Goal: Communication & Community: Answer question/provide support

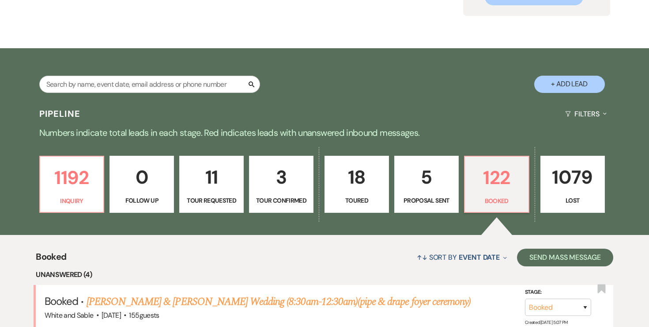
click at [437, 188] on p "5" at bounding box center [426, 177] width 53 height 30
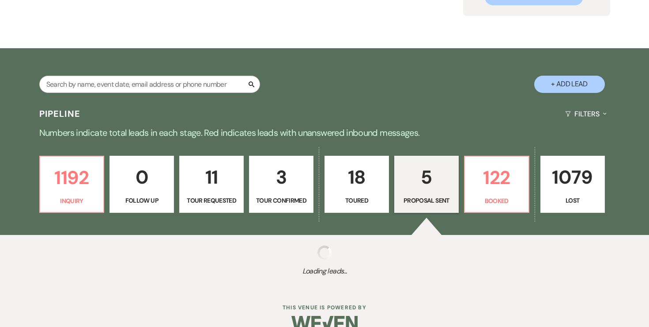
select select "6"
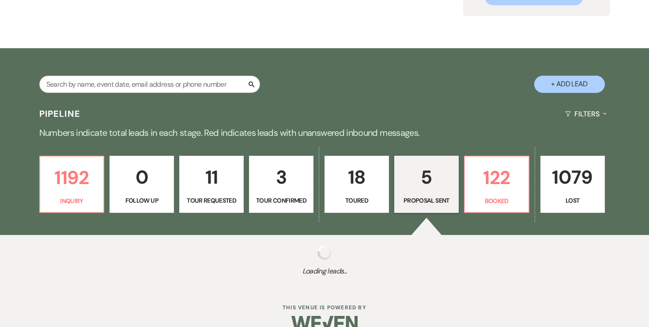
select select "6"
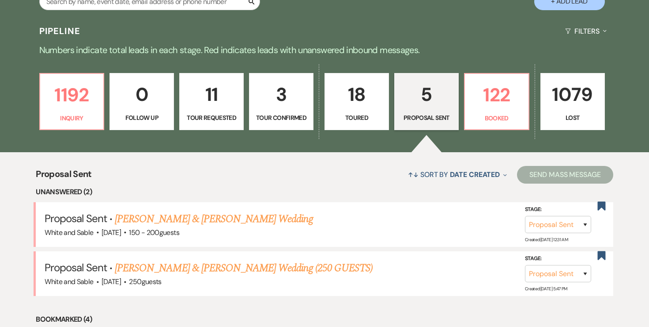
scroll to position [192, 0]
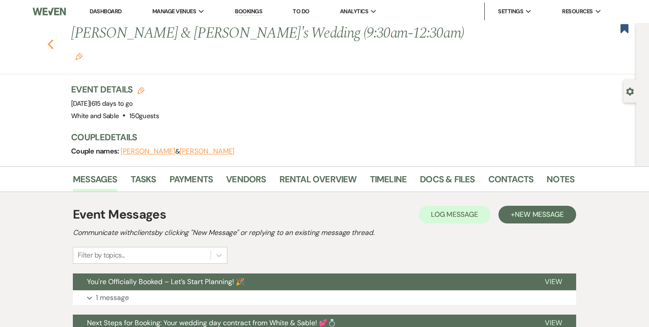
click at [49, 39] on icon "Previous" at bounding box center [50, 44] width 7 height 11
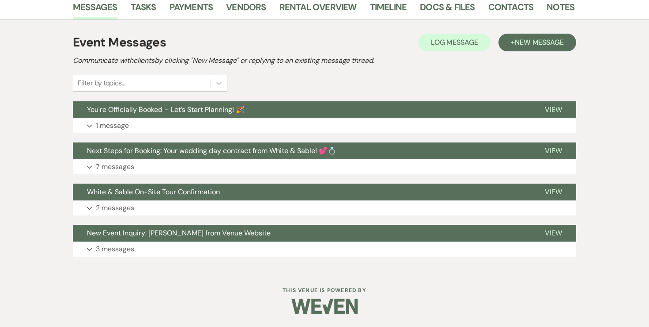
select select "6"
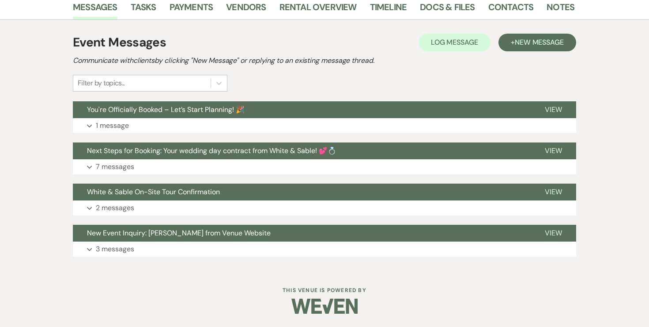
select select "6"
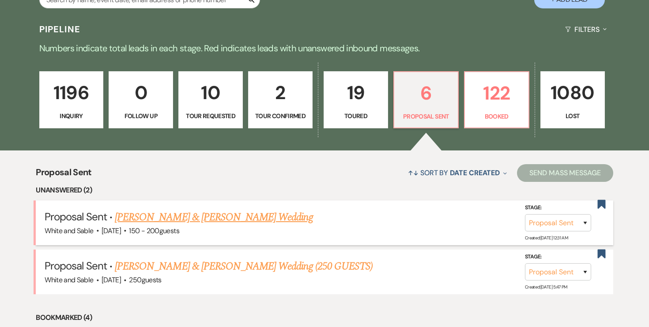
click at [207, 222] on link "Olivia Ostensen & Tyson Buchtel's Wedding" at bounding box center [214, 217] width 198 height 16
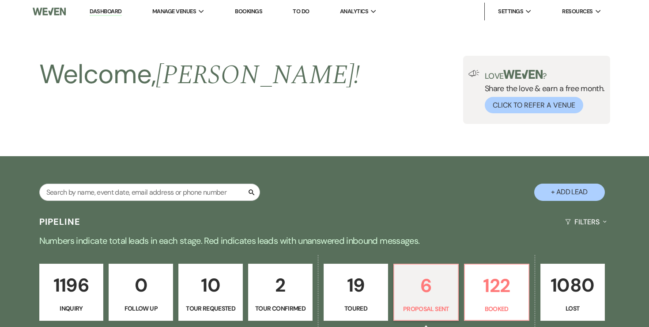
select select "6"
select select "12"
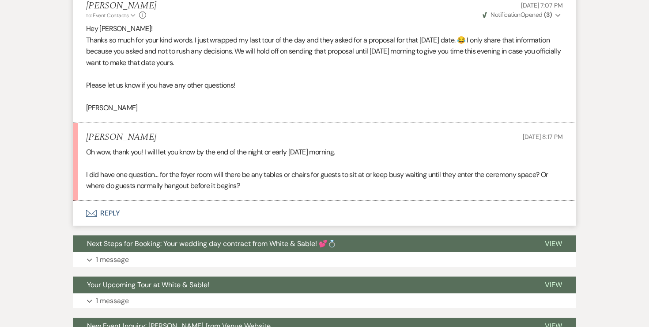
scroll to position [810, 0]
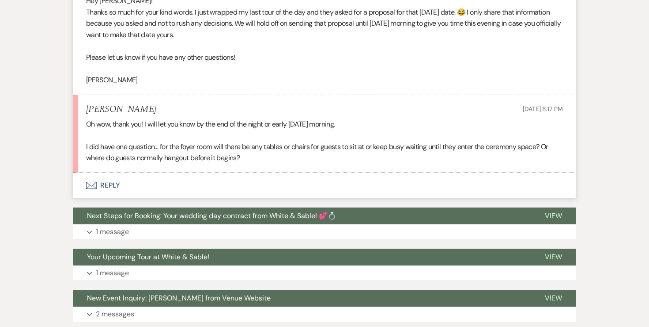
click at [111, 182] on button "Envelope Reply" at bounding box center [325, 185] width 504 height 25
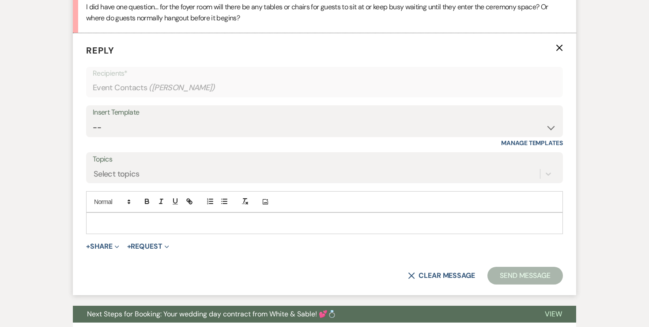
scroll to position [950, 0]
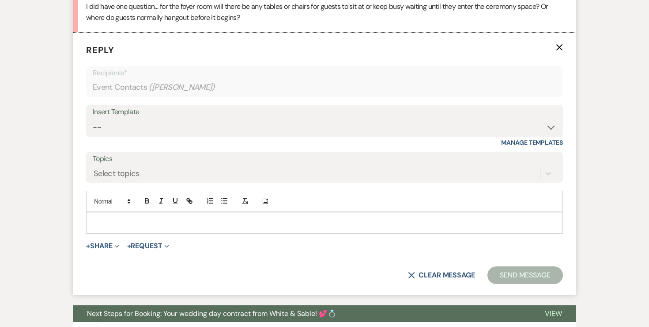
click at [122, 213] on div at bounding box center [325, 222] width 476 height 20
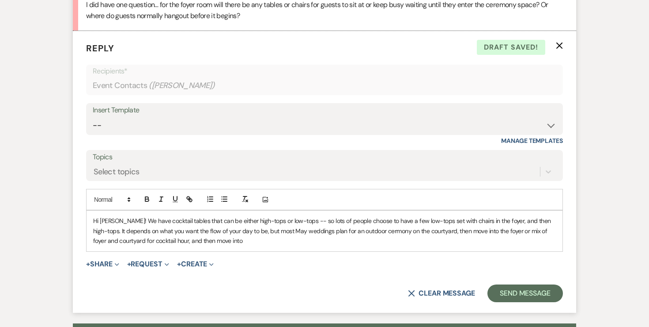
scroll to position [954, 0]
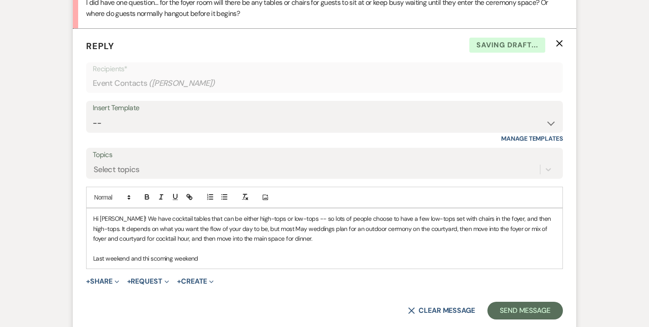
click at [153, 257] on p "Last weekend and thi scoming weekend" at bounding box center [324, 258] width 463 height 10
click at [223, 258] on p "Last weekend and this coming weekend" at bounding box center [324, 258] width 463 height 10
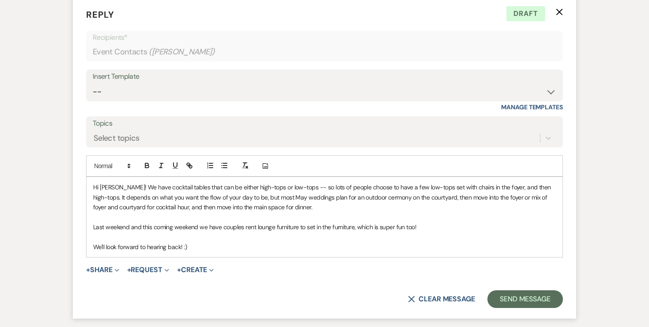
scroll to position [986, 0]
click at [515, 308] on form "Reply X Draft Recipients* Event Contacts ( Olivia Ostensen ) Insert Template --…" at bounding box center [325, 157] width 504 height 321
click at [513, 302] on button "Send Message" at bounding box center [526, 298] width 76 height 18
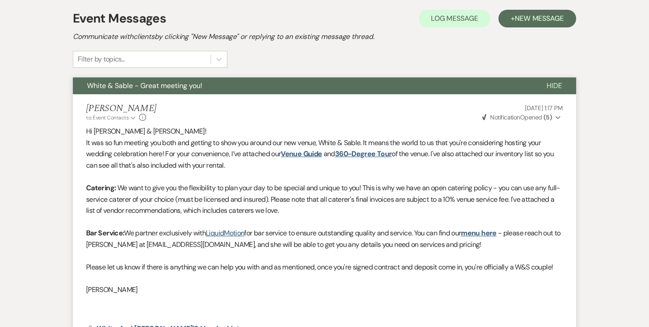
scroll to position [0, 0]
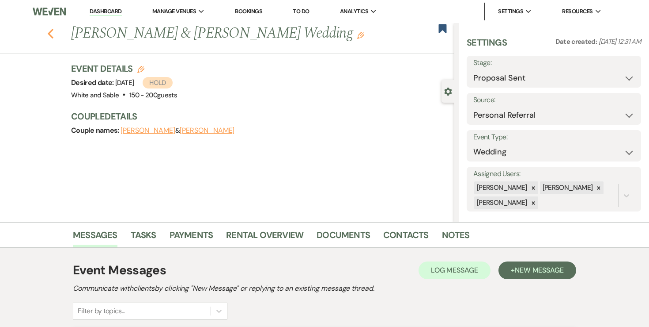
click at [48, 33] on icon "Previous" at bounding box center [50, 33] width 7 height 11
select select "6"
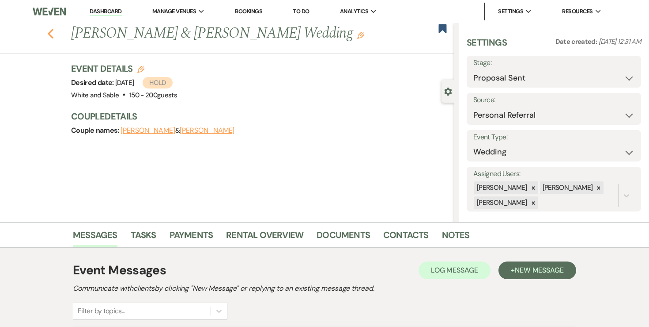
select select "6"
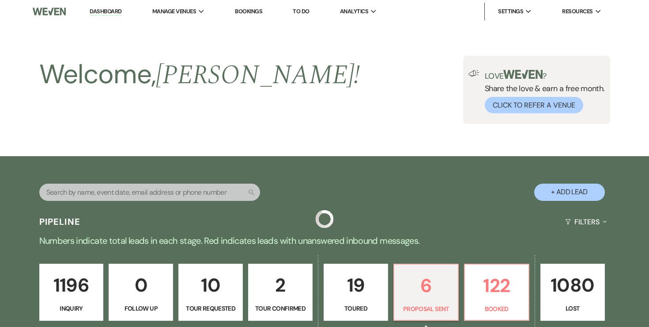
scroll to position [192, 0]
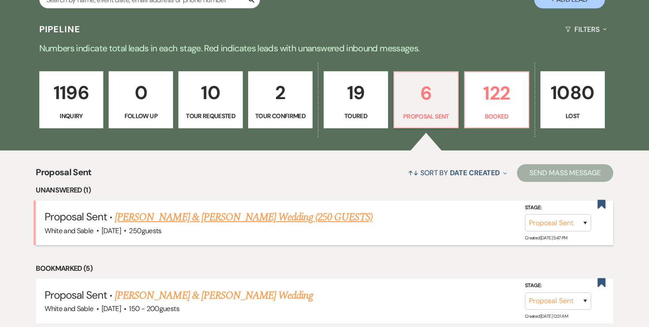
click at [175, 218] on link "Karissa Kaufer & Josh O'Hara's Wedding (250 GUESTS)" at bounding box center [244, 217] width 258 height 16
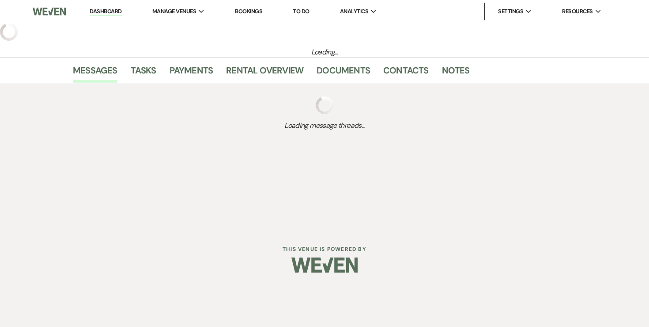
select select "6"
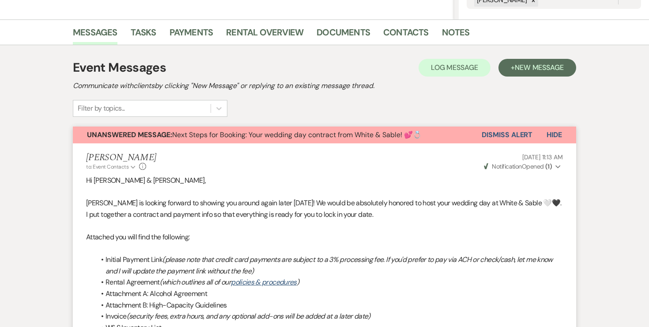
scroll to position [144, 0]
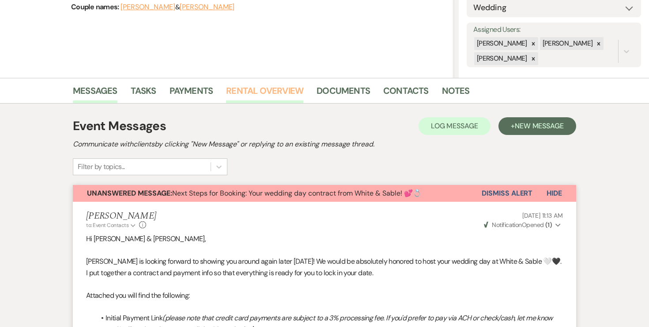
click at [265, 95] on link "Rental Overview" at bounding box center [264, 93] width 77 height 19
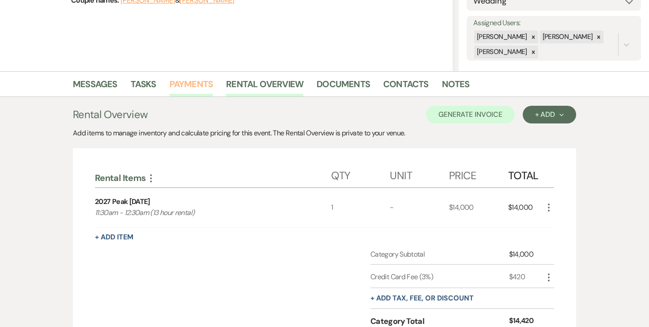
click at [203, 89] on link "Payments" at bounding box center [192, 86] width 44 height 19
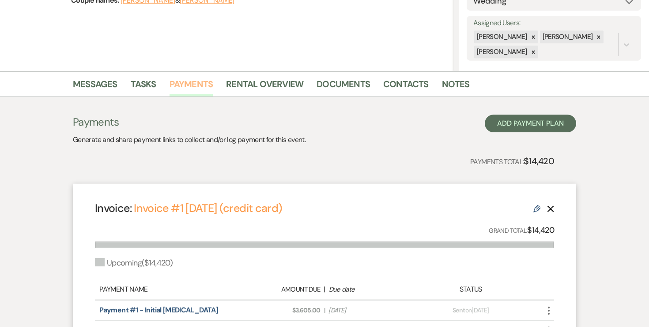
scroll to position [152, 0]
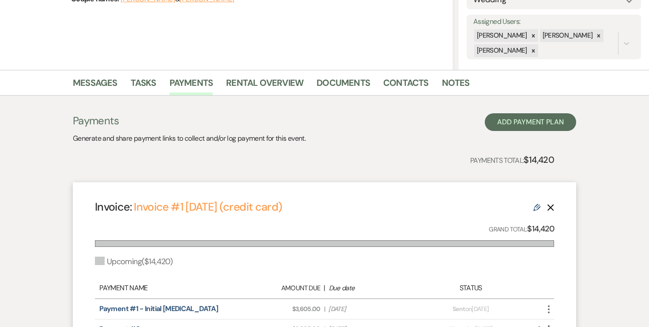
click at [554, 205] on icon "Delete" at bounding box center [550, 207] width 7 height 7
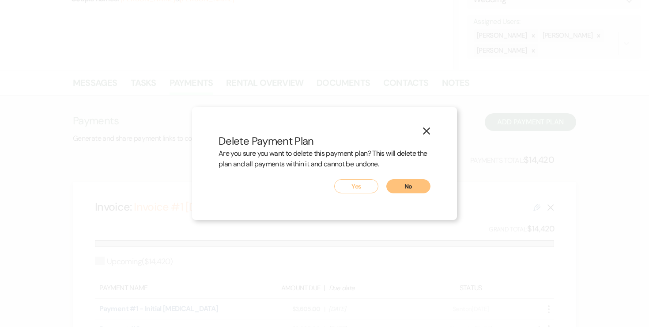
click at [363, 186] on button "Yes" at bounding box center [356, 186] width 44 height 14
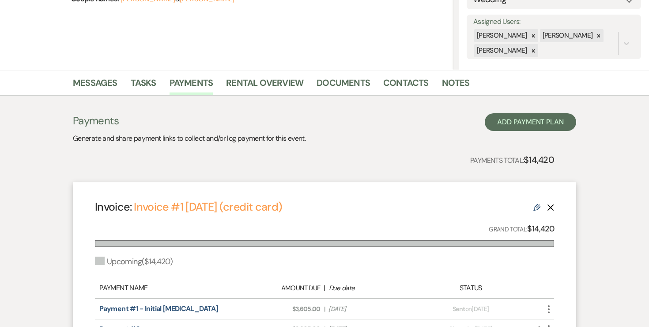
scroll to position [58, 0]
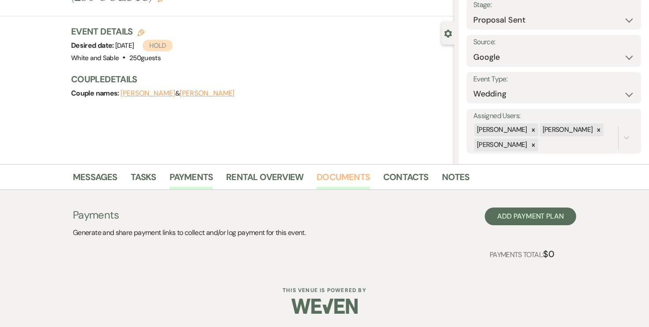
click at [329, 172] on link "Documents" at bounding box center [343, 179] width 53 height 19
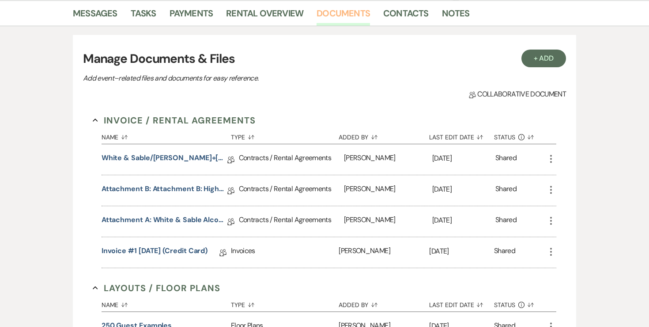
scroll to position [222, 0]
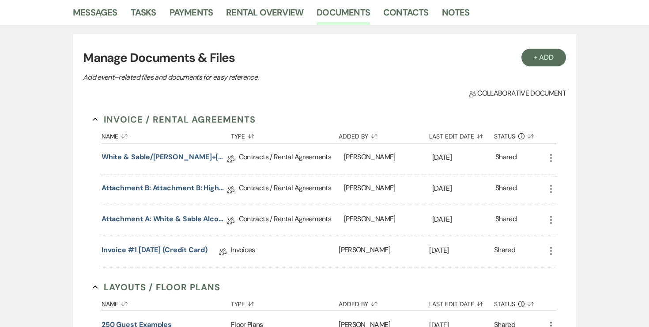
click at [542, 248] on div "Shared" at bounding box center [520, 251] width 52 height 30
click at [550, 248] on icon "More" at bounding box center [551, 250] width 11 height 11
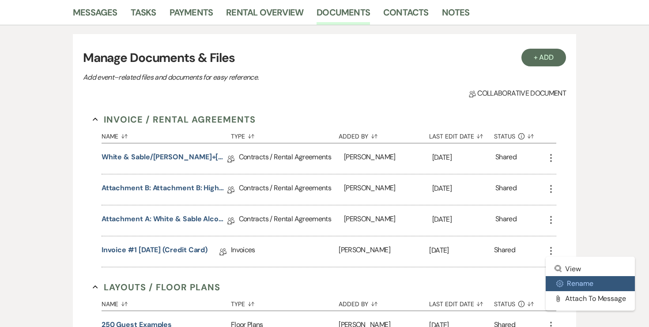
click at [561, 281] on use "button" at bounding box center [560, 283] width 7 height 7
select select "22"
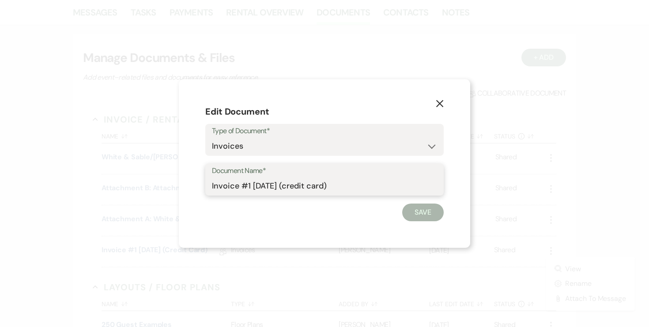
click at [212, 183] on input "Invoice #1 8-14-2025 (credit card)" at bounding box center [324, 185] width 225 height 17
type input "DELETE - Invoice #1 8-14-2025 (credit card)"
click at [405, 214] on button "Save" at bounding box center [424, 212] width 42 height 18
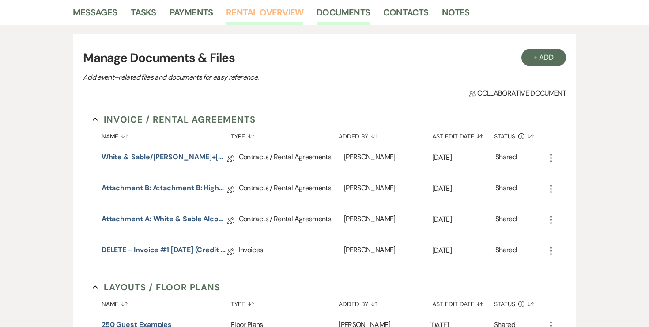
click at [271, 12] on link "Rental Overview" at bounding box center [264, 14] width 77 height 19
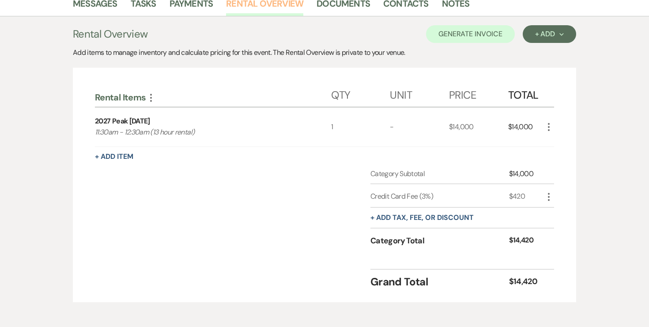
scroll to position [232, 0]
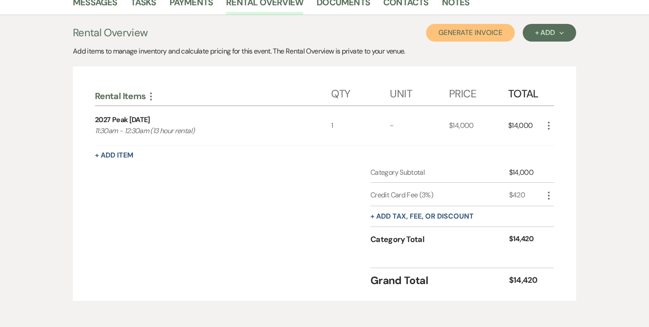
click at [492, 32] on button "Generate Invoice" at bounding box center [470, 33] width 89 height 18
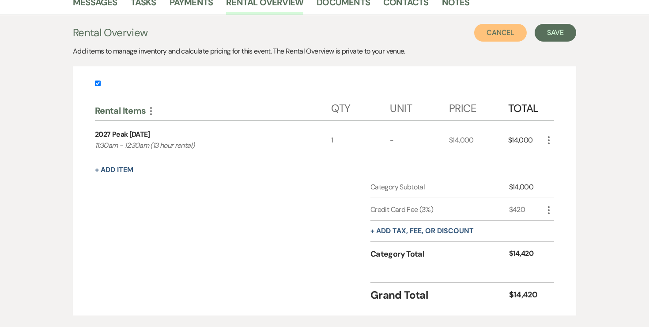
click at [515, 36] on button "Cancel" at bounding box center [501, 33] width 53 height 18
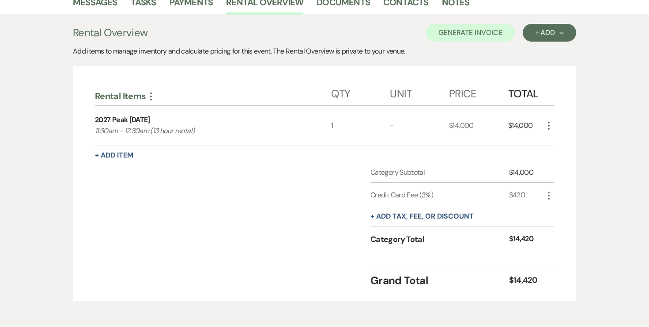
click at [551, 196] on icon "More" at bounding box center [549, 195] width 11 height 11
click at [556, 221] on button "Delete Delete" at bounding box center [568, 226] width 48 height 14
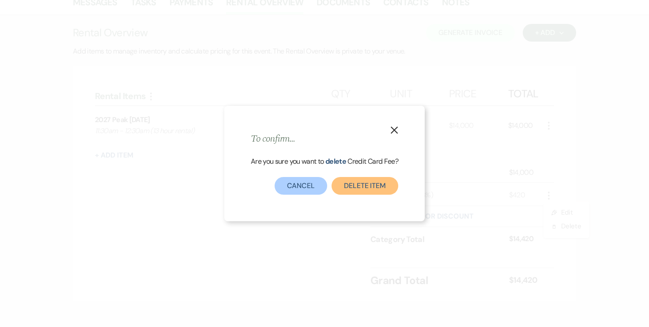
click at [357, 187] on button "Delete item" at bounding box center [365, 186] width 67 height 18
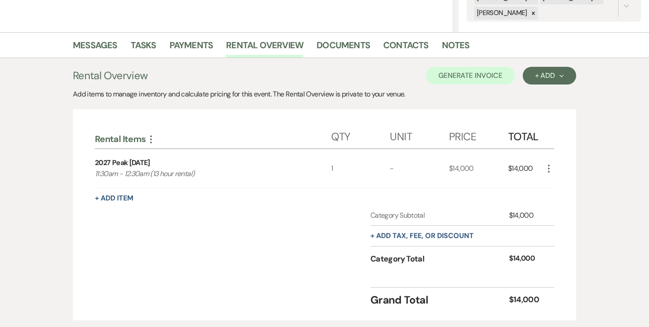
scroll to position [178, 0]
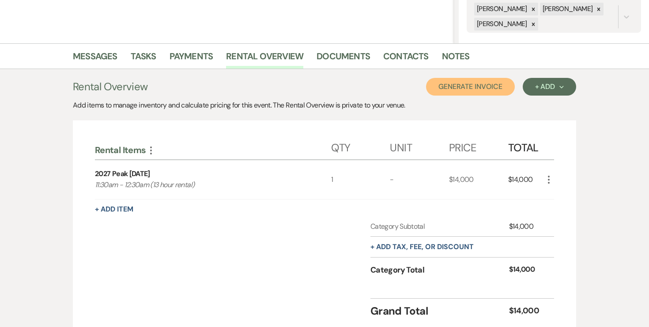
click at [489, 86] on button "Generate Invoice" at bounding box center [470, 87] width 89 height 18
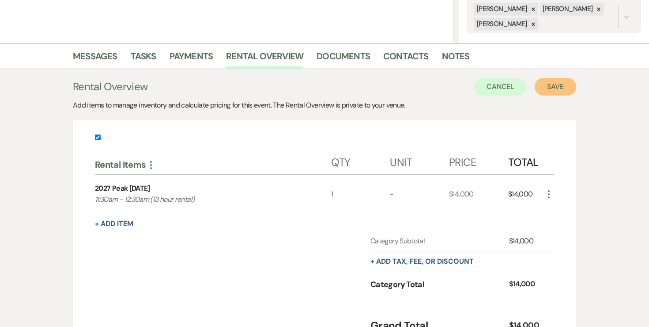
click at [557, 84] on button "Save" at bounding box center [556, 87] width 42 height 18
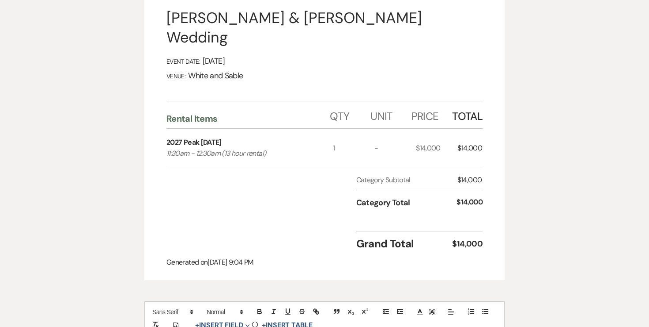
scroll to position [48, 0]
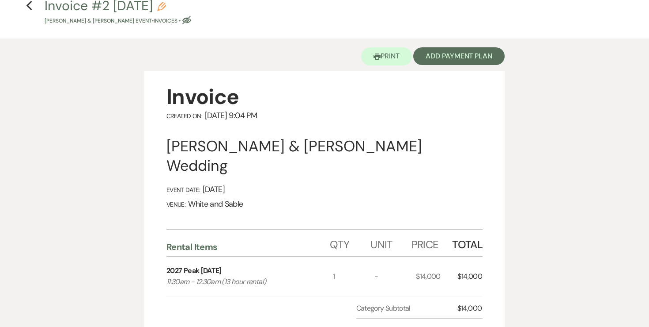
click at [166, 4] on use "button" at bounding box center [161, 6] width 9 height 9
select select "22"
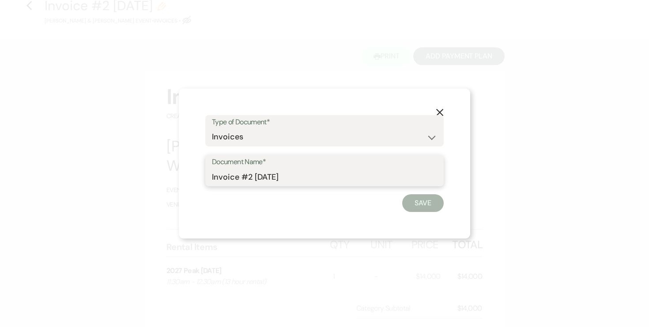
click at [319, 171] on input "Invoice #2 8-14-2025" at bounding box center [324, 176] width 225 height 17
click at [319, 177] on input "Invoice #2 8-14-2025" at bounding box center [324, 176] width 225 height 17
type input "Invoice #2 8-14-2025 (ACH)"
click at [408, 207] on button "Save" at bounding box center [424, 203] width 42 height 18
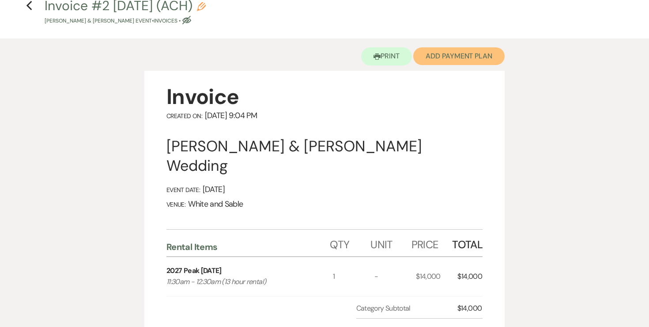
click at [484, 54] on button "Add Payment Plan" at bounding box center [459, 56] width 91 height 18
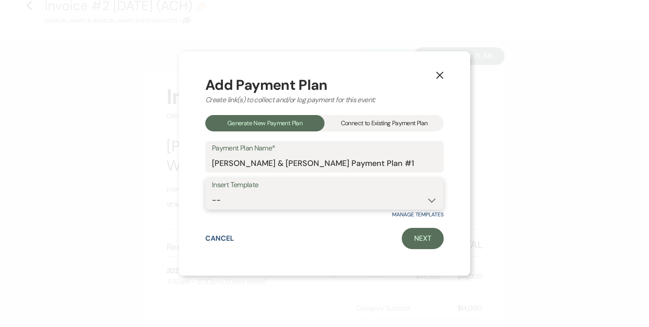
click at [307, 200] on select "-- Wedding Payments - Credit Card (3% Fee) Wedding Payments - ACH/Check/Cash" at bounding box center [324, 199] width 225 height 17
select select "457"
click at [429, 241] on link "Next" at bounding box center [423, 238] width 42 height 21
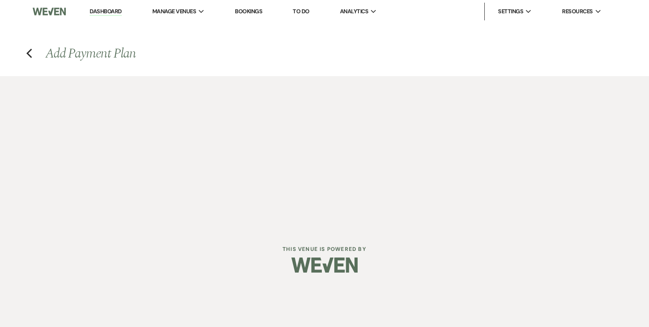
select select "27422"
select select "2"
select select "percentage"
select select "true"
select select "2"
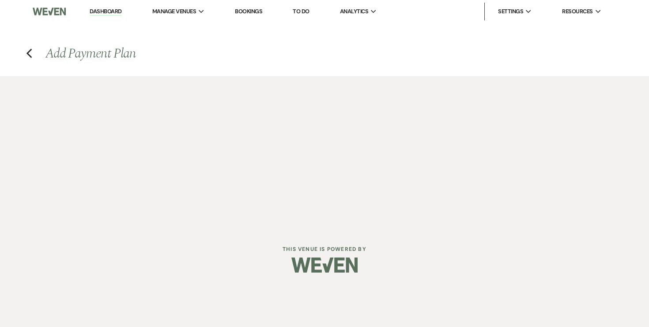
select select "percentage"
select select "true"
select select "client"
select select "weekly"
select select "onDueDate"
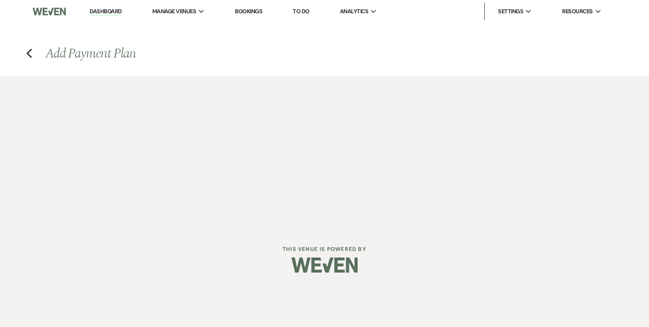
select select "complete"
select select "client"
select select "weeks"
select select "2"
select select "percentage"
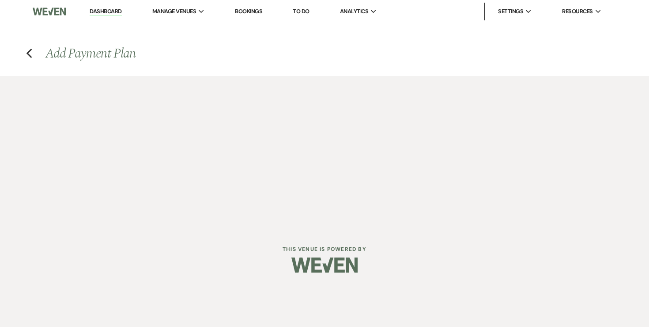
select select "true"
select select "client"
select select "weeks"
select select "client"
select select "weekly"
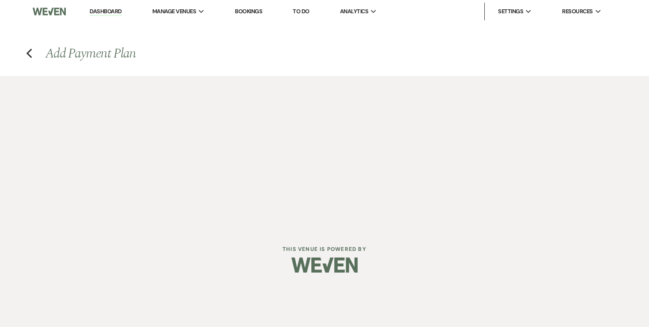
select select "onDueDate"
select select "complete"
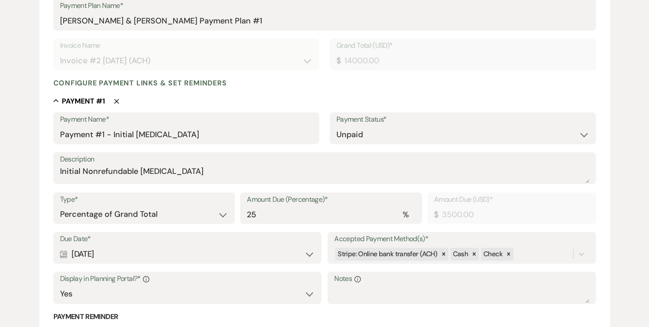
scroll to position [168, 0]
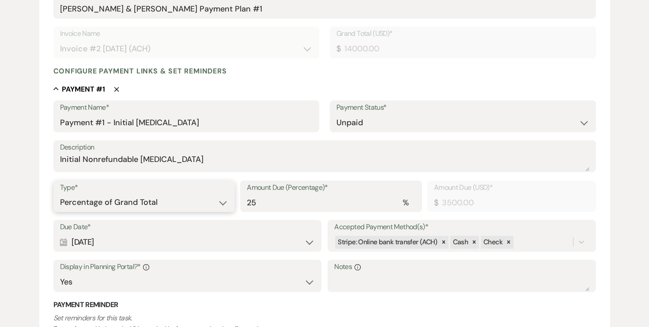
click at [186, 196] on select "Dollar Amount Percentage of Grand Total" at bounding box center [144, 202] width 169 height 17
select select "flat"
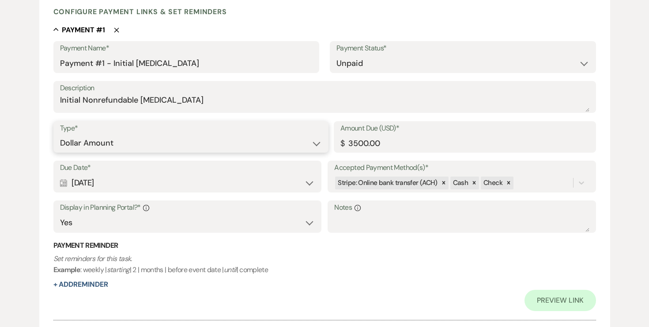
scroll to position [236, 0]
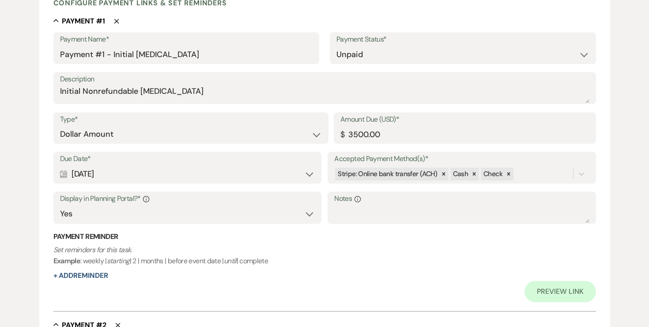
click at [210, 173] on div "Calendar Aug 16, 2025 Expand" at bounding box center [187, 173] width 255 height 17
select select "day"
select select "afterTodaysDate"
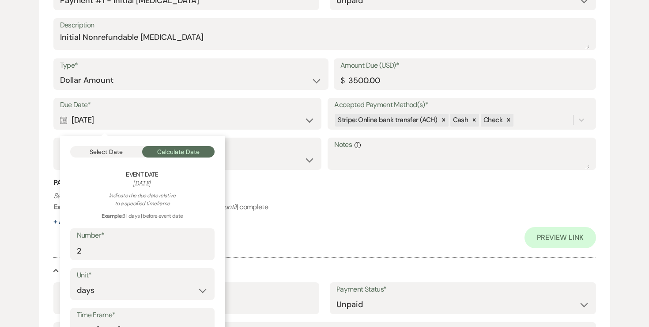
scroll to position [295, 0]
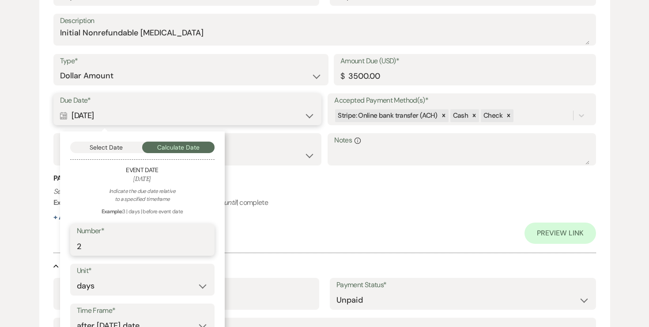
click at [159, 245] on input "2" at bounding box center [142, 245] width 131 height 17
type input "1"
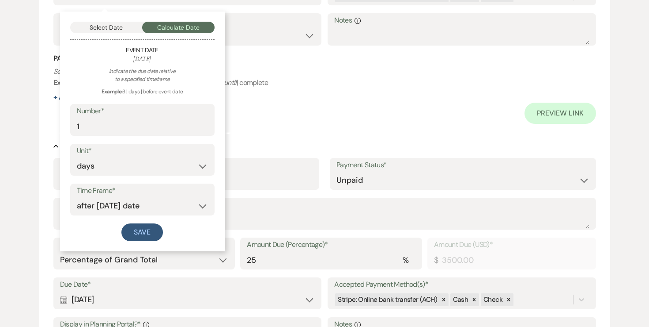
scroll to position [416, 0]
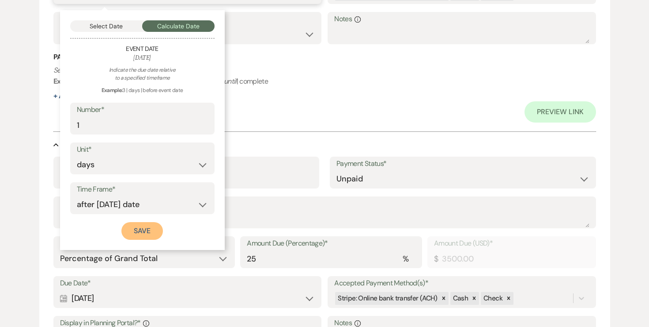
click at [152, 237] on button "Save" at bounding box center [143, 231] width 42 height 18
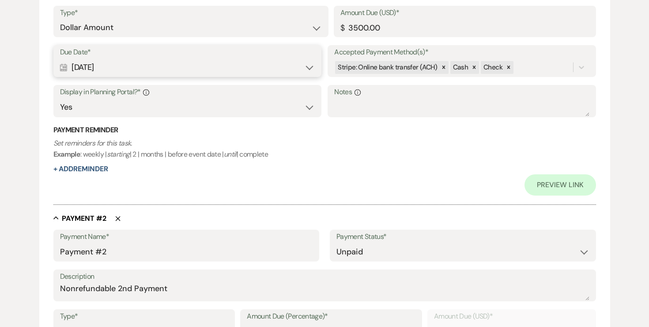
scroll to position [324, 0]
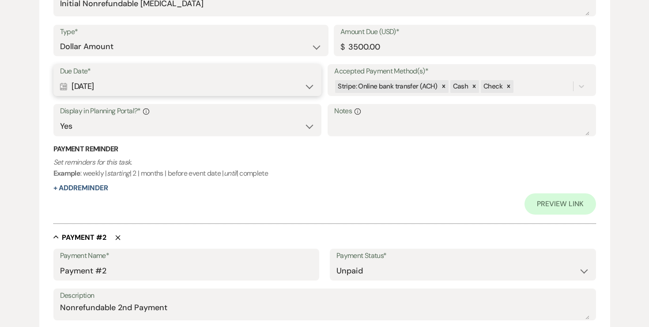
click at [154, 89] on div "Calendar Aug 15, 2025 Expand" at bounding box center [187, 86] width 255 height 17
select select "day"
select select "afterTodaysDate"
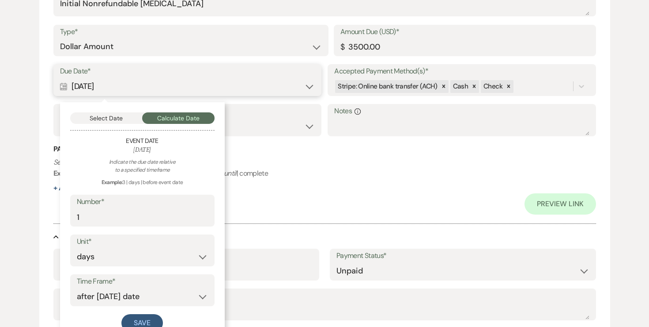
scroll to position [335, 0]
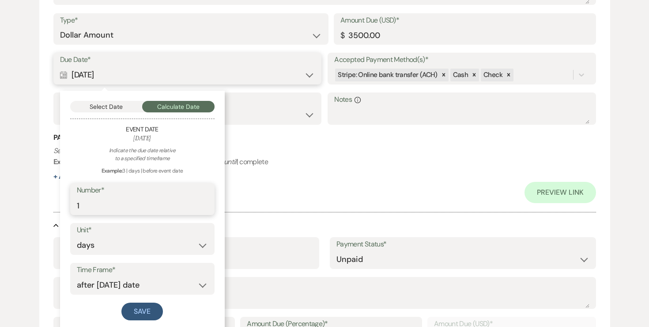
click at [136, 208] on input "1" at bounding box center [142, 205] width 131 height 17
type input "2"
click at [138, 312] on button "Save" at bounding box center [143, 311] width 42 height 18
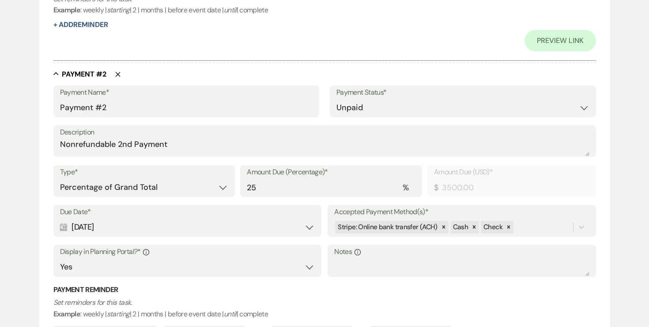
scroll to position [490, 0]
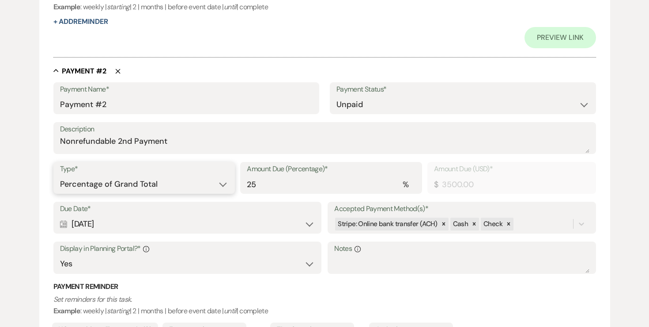
click at [160, 187] on select "Dollar Amount Percentage of Grand Total" at bounding box center [144, 183] width 169 height 17
select select "flat"
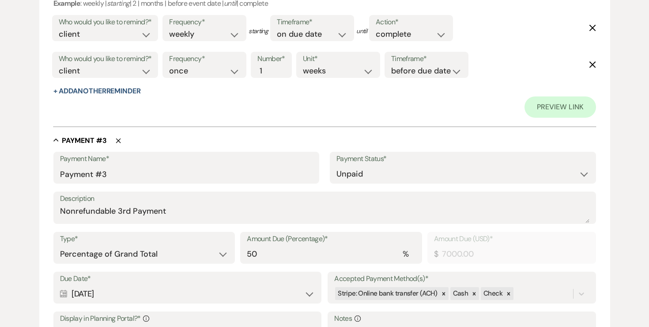
scroll to position [805, 0]
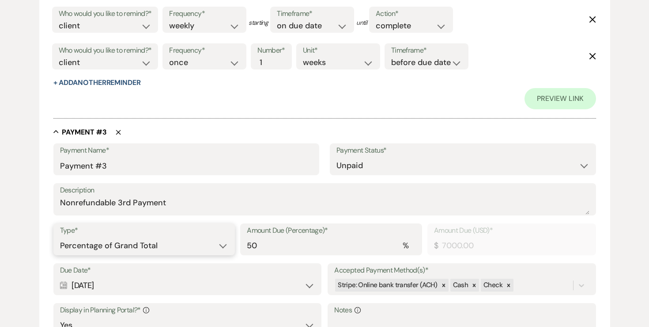
click at [150, 241] on select "Dollar Amount Percentage of Grand Total" at bounding box center [144, 245] width 169 height 17
select select "flat"
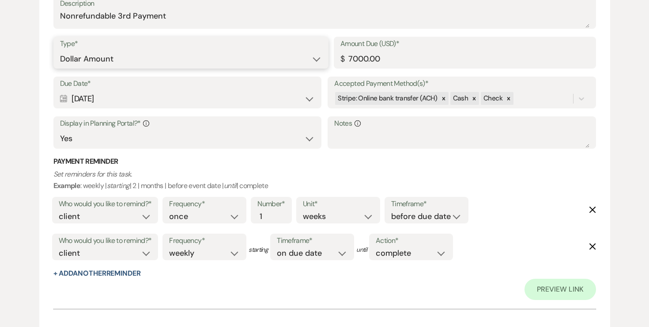
scroll to position [1066, 0]
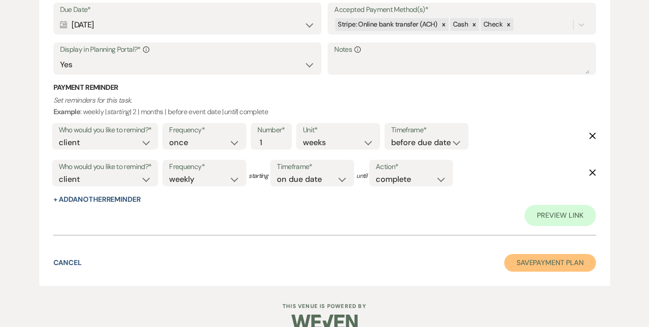
click at [536, 268] on button "Save Payment Plan" at bounding box center [551, 263] width 92 height 18
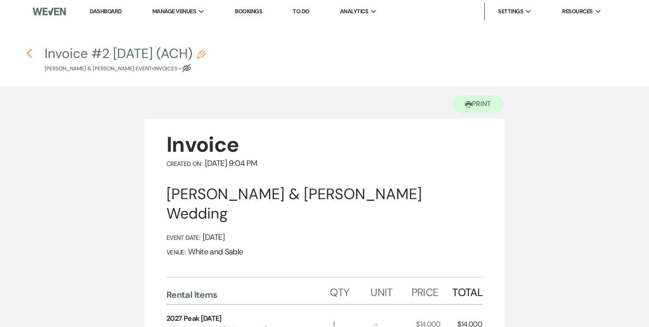
click at [27, 53] on use "button" at bounding box center [29, 54] width 6 height 10
select select "6"
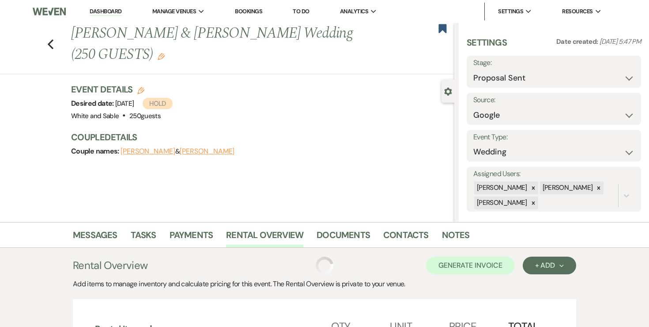
scroll to position [178, 0]
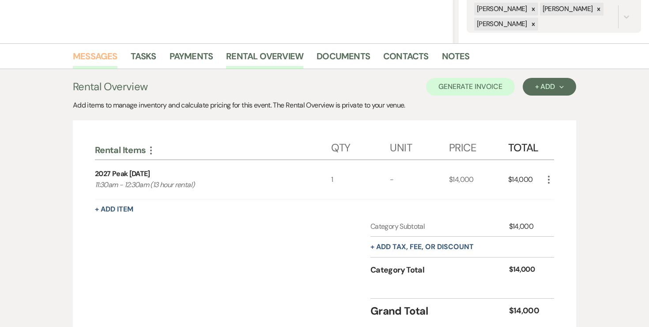
click at [101, 52] on link "Messages" at bounding box center [95, 58] width 45 height 19
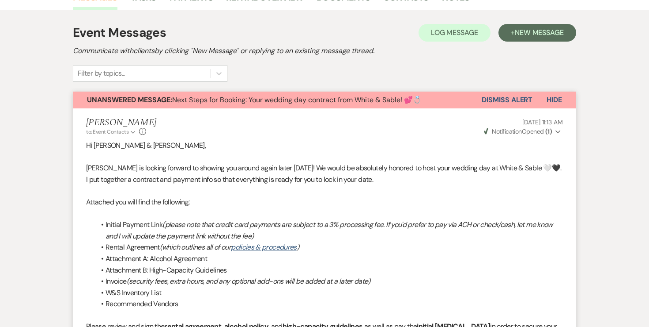
scroll to position [314, 0]
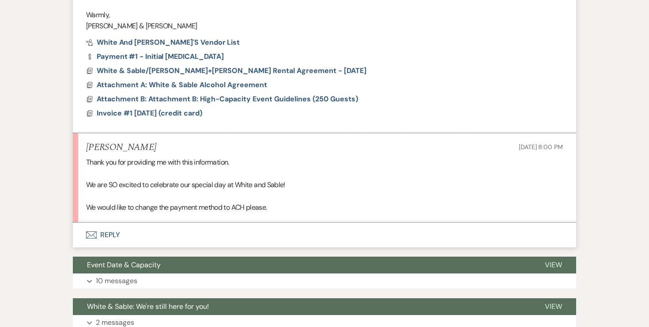
scroll to position [723, 0]
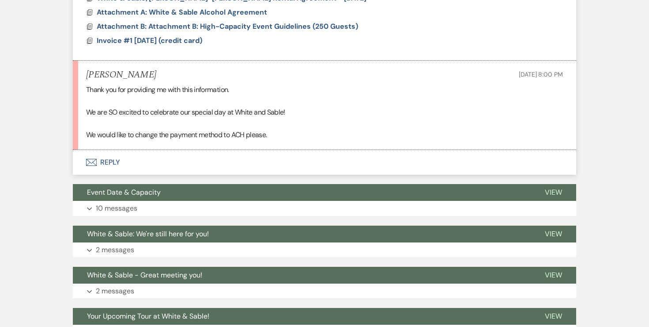
click at [110, 163] on button "Envelope Reply" at bounding box center [325, 162] width 504 height 25
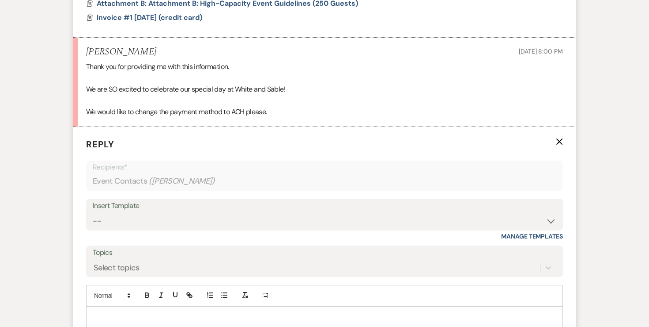
scroll to position [801, 0]
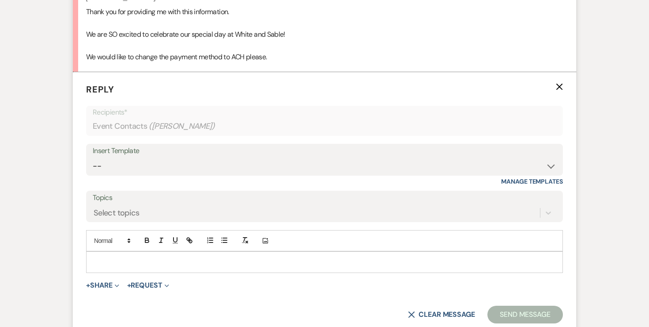
click at [148, 261] on p at bounding box center [324, 262] width 463 height 10
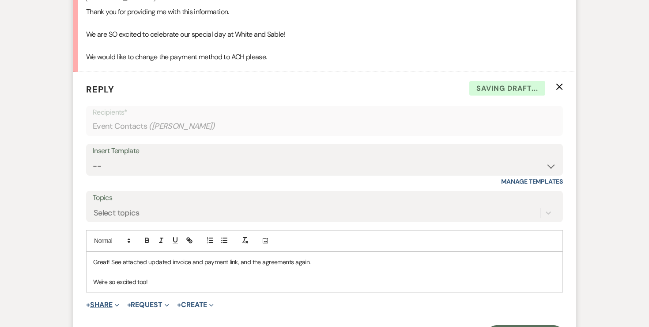
click at [111, 301] on button "+ Share Expand" at bounding box center [102, 304] width 33 height 7
click at [110, 316] on button "Doc Upload Documents" at bounding box center [148, 322] width 124 height 16
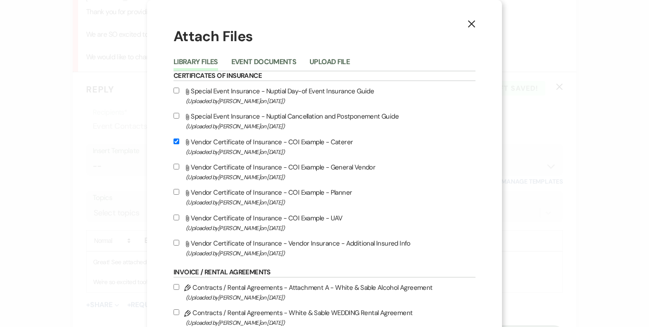
click at [179, 142] on input "Attach File Vendor Certificate of Insurance - COI Example - Caterer (Uploaded b…" at bounding box center [177, 141] width 6 height 6
checkbox input "false"
click at [271, 62] on button "Event Documents" at bounding box center [264, 64] width 65 height 12
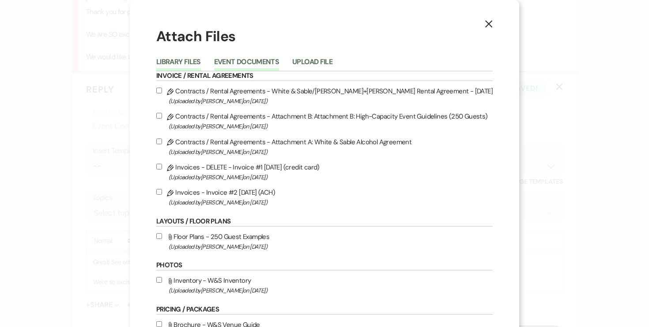
scroll to position [17, 0]
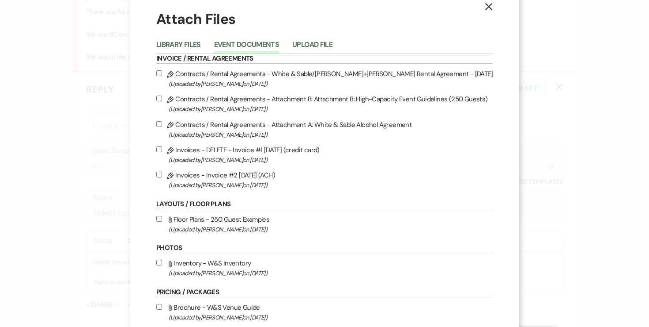
click at [169, 95] on label "Pencil Contracts / Rental Agreements - Attachment B: Attachment B: High-Capacit…" at bounding box center [324, 103] width 337 height 21
click at [162, 95] on input "Pencil Contracts / Rental Agreements - Attachment B: Attachment B: High-Capacit…" at bounding box center [159, 98] width 6 height 6
click at [169, 95] on label "Pencil Contracts / Rental Agreements - Attachment B: Attachment B: High-Capacit…" at bounding box center [324, 103] width 337 height 21
click at [162, 95] on input "Pencil Contracts / Rental Agreements - Attachment B: Attachment B: High-Capacit…" at bounding box center [159, 98] width 6 height 6
checkbox input "false"
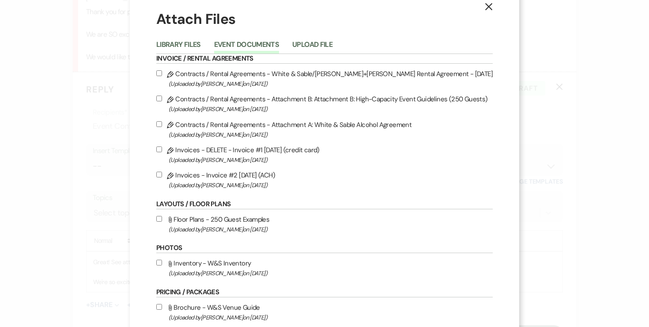
click at [162, 71] on input "Pencil Contracts / Rental Agreements - White & Sable/Kaufer+O'Hara Rental Agree…" at bounding box center [159, 73] width 6 height 6
checkbox input "true"
click at [162, 124] on input "Pencil Contracts / Rental Agreements - Attachment A: White & Sable Alcohol Agre…" at bounding box center [159, 124] width 6 height 6
checkbox input "true"
click at [162, 99] on input "Pencil Contracts / Rental Agreements - Attachment B: Attachment B: High-Capacit…" at bounding box center [159, 98] width 6 height 6
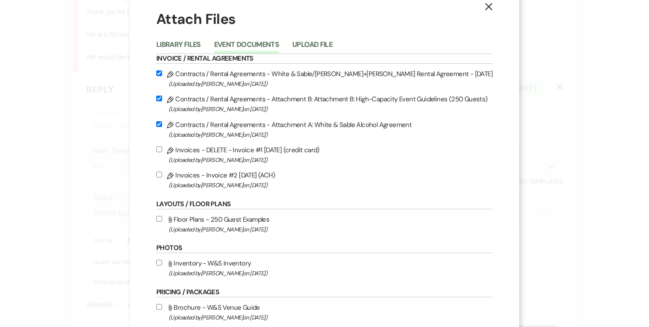
checkbox input "true"
click at [162, 177] on input "Pencil Invoices - Invoice #2 8-14-2025 (ACH) (Uploaded by Angela Oldenburger on…" at bounding box center [159, 174] width 6 height 6
checkbox input "true"
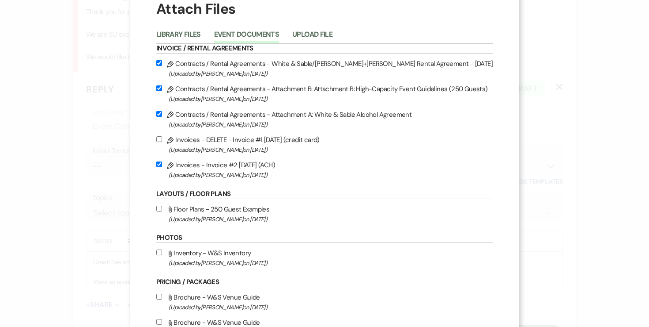
scroll to position [144, 0]
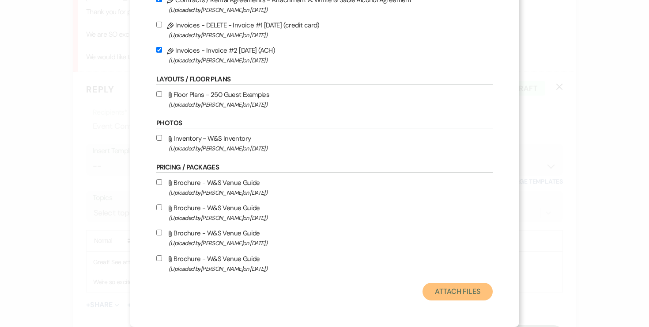
click at [473, 292] on button "Attach Files" at bounding box center [458, 291] width 70 height 18
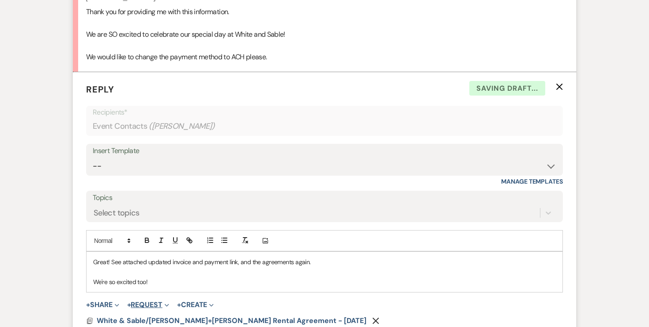
click at [158, 305] on button "+ Request Expand" at bounding box center [148, 304] width 42 height 7
click at [159, 315] on button "Generate Payment Payment" at bounding box center [189, 322] width 124 height 16
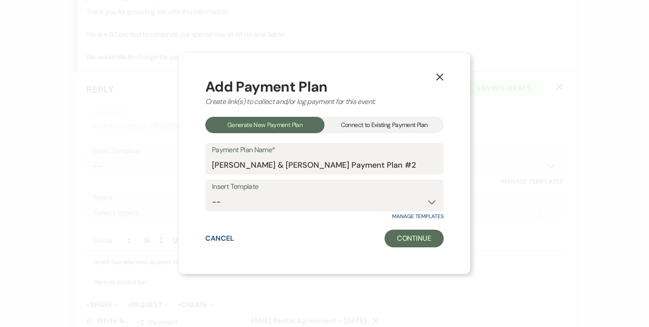
click at [360, 123] on div "Connect to Existing Payment Plan" at bounding box center [384, 125] width 119 height 16
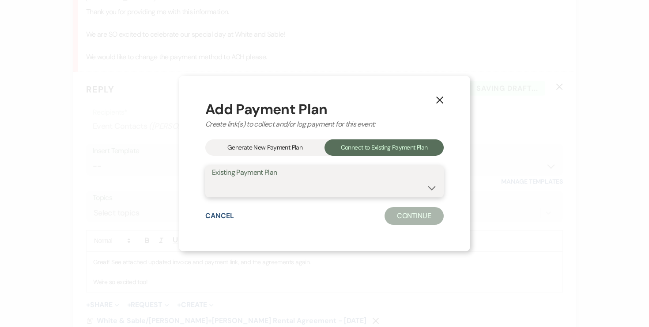
click at [261, 186] on select "Karissa Kaufer & Josh O'Hara's Payment Plan #1" at bounding box center [324, 187] width 225 height 17
select select "24715"
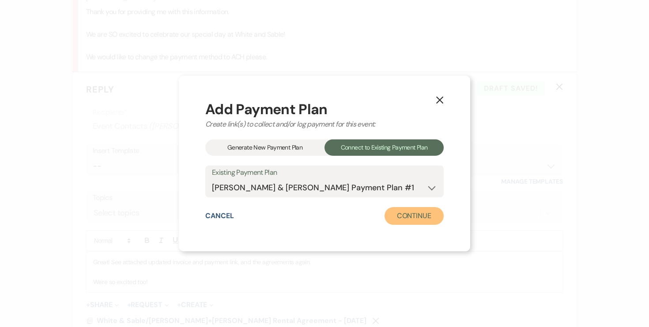
click at [387, 220] on button "Continue" at bounding box center [414, 216] width 59 height 18
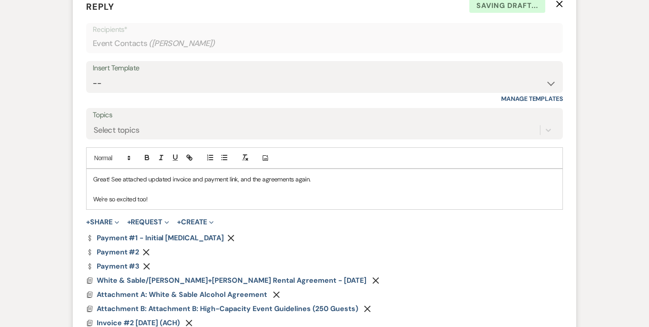
scroll to position [897, 0]
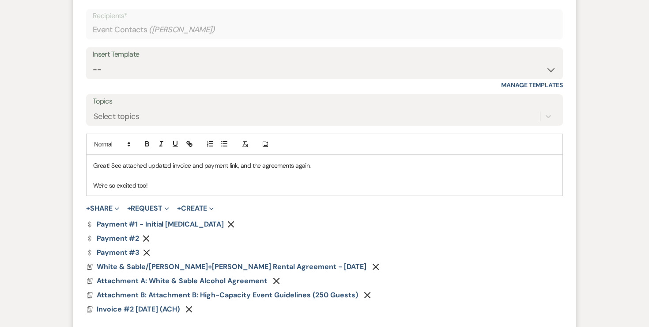
click at [147, 237] on use "button" at bounding box center [146, 238] width 7 height 7
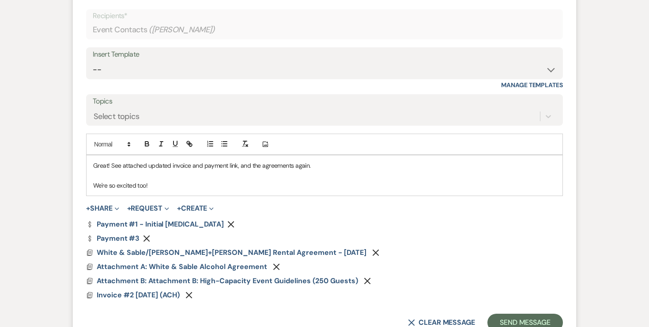
click at [147, 237] on use "button" at bounding box center [147, 238] width 7 height 7
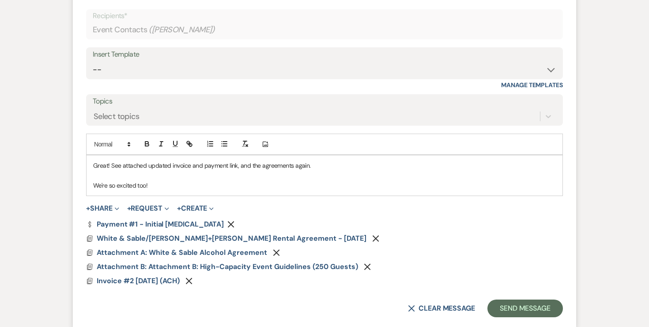
click at [289, 190] on div "Great! See attached updated invoice and payment link, and the agreements again.…" at bounding box center [325, 175] width 476 height 40
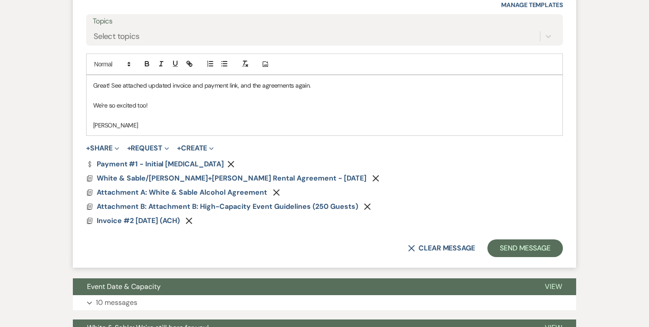
scroll to position [979, 0]
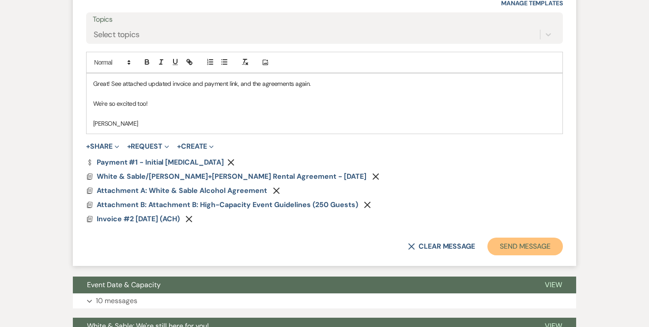
click at [522, 249] on button "Send Message" at bounding box center [526, 246] width 76 height 18
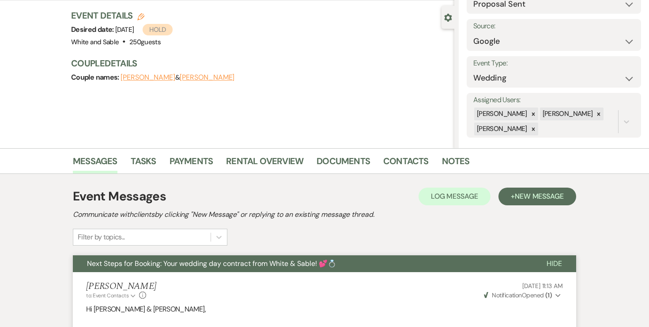
scroll to position [0, 0]
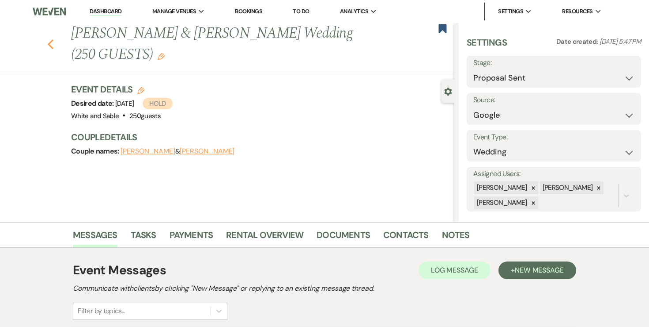
click at [49, 40] on icon "Previous" at bounding box center [50, 44] width 7 height 11
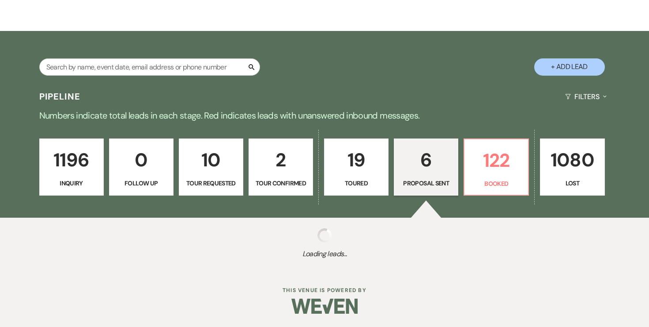
select select "6"
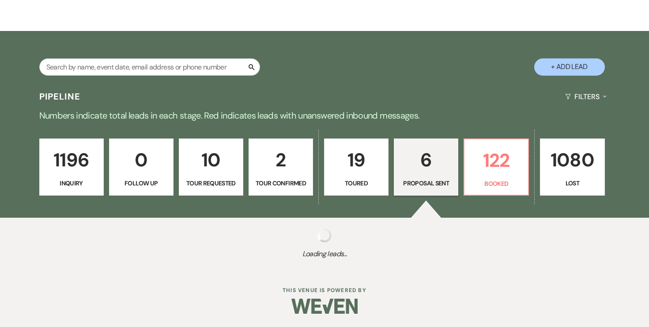
select select "6"
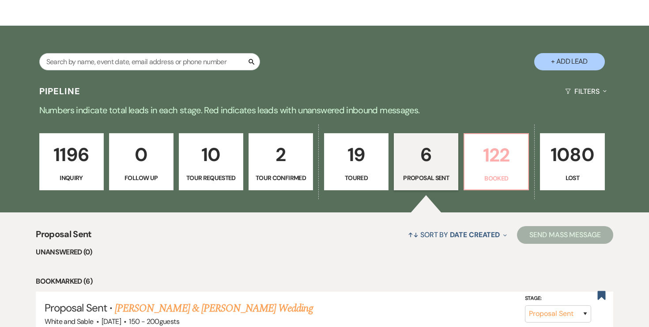
click at [481, 166] on p "122" at bounding box center [496, 155] width 53 height 30
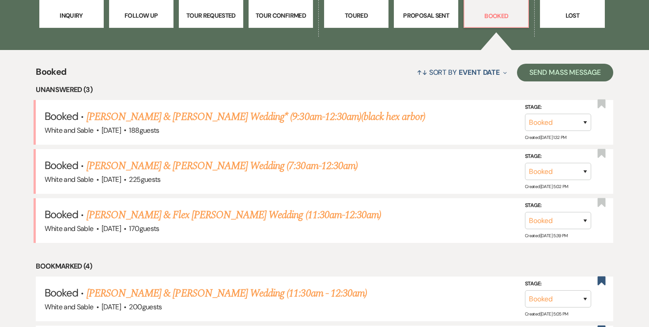
scroll to position [293, 0]
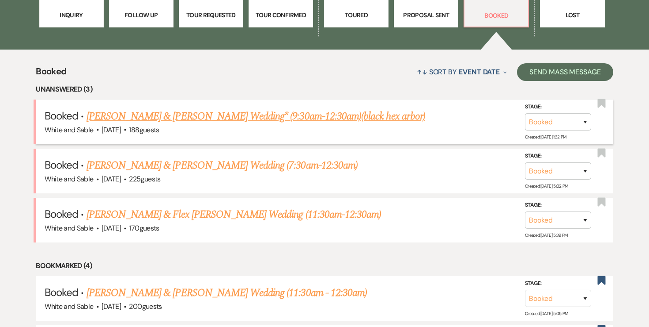
click at [178, 117] on link "Jordyn Denne & Jesse LaVoi's Wedding* (9:30am-12:30am)(black hex arbor)" at bounding box center [256, 116] width 339 height 16
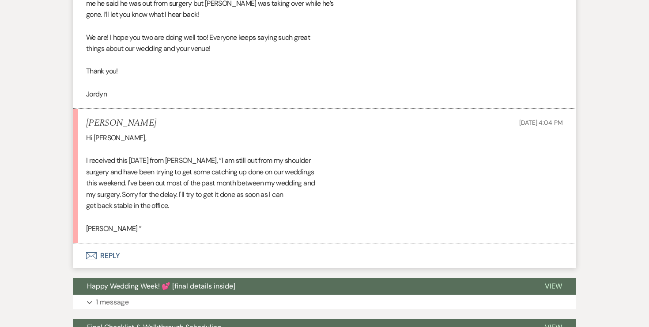
scroll to position [756, 0]
click at [102, 255] on button "Envelope Reply" at bounding box center [325, 255] width 504 height 25
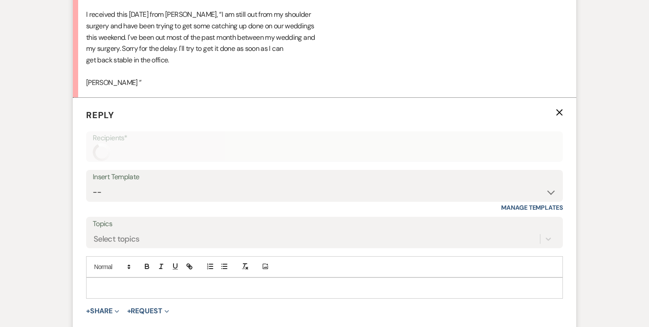
scroll to position [967, 0]
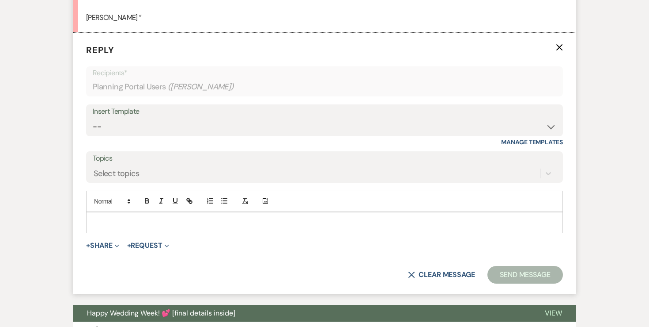
click at [217, 228] on div at bounding box center [325, 222] width 476 height 20
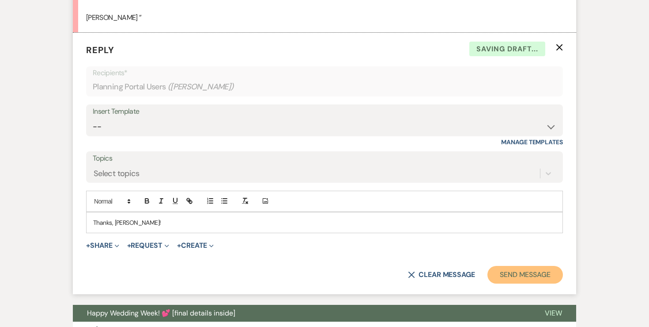
click at [534, 270] on button "Send Message" at bounding box center [526, 275] width 76 height 18
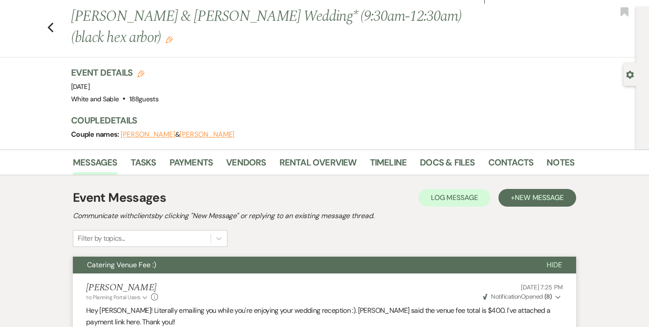
scroll to position [0, 0]
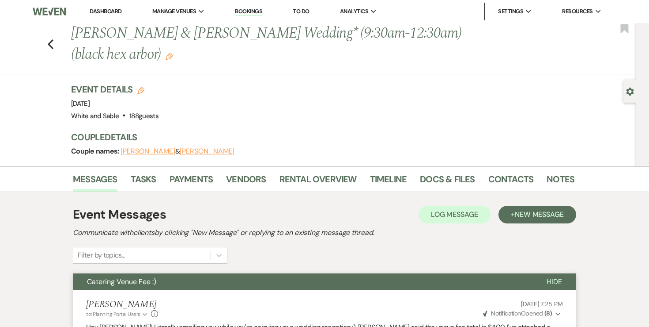
click at [551, 283] on span "Hide" at bounding box center [554, 281] width 15 height 9
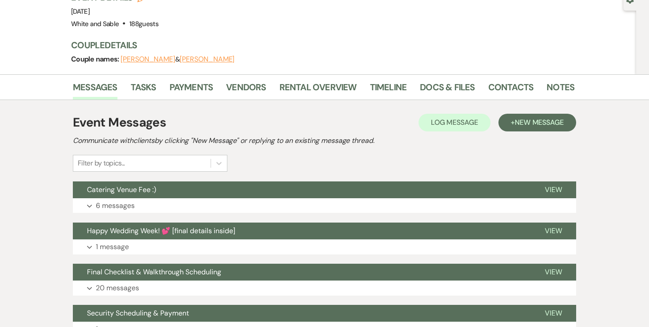
scroll to position [93, 0]
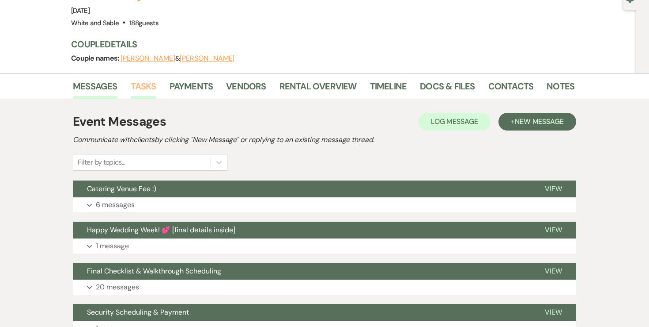
click at [146, 83] on link "Tasks" at bounding box center [144, 88] width 26 height 19
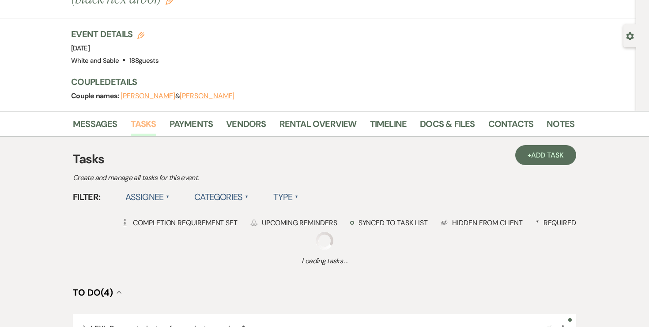
scroll to position [121, 0]
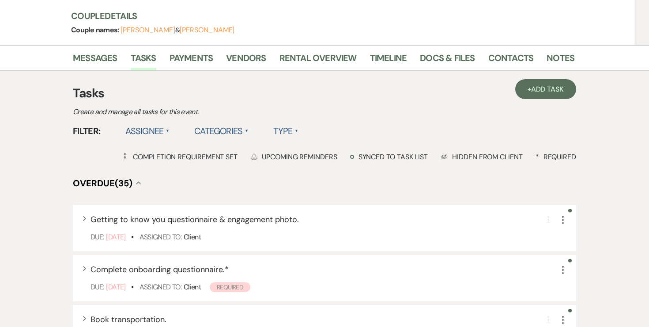
click at [161, 125] on label "Assignee ▲" at bounding box center [147, 131] width 45 height 16
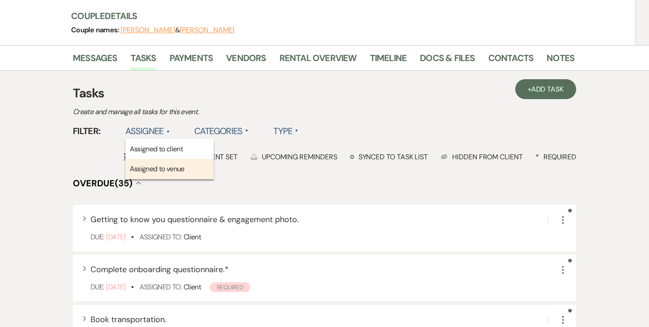
click at [155, 168] on li "Assigned to venue" at bounding box center [169, 169] width 88 height 20
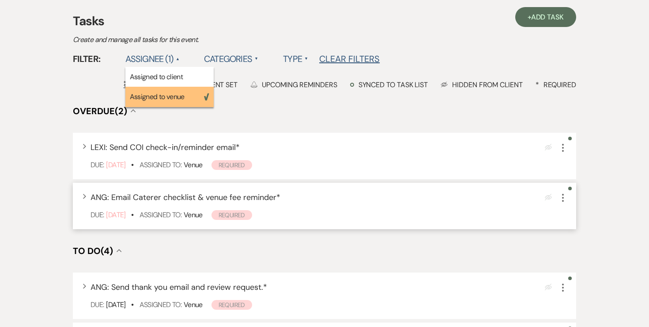
scroll to position [191, 0]
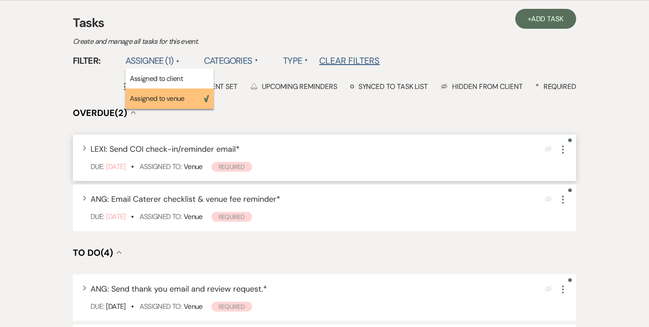
click at [566, 152] on icon "More" at bounding box center [563, 149] width 11 height 11
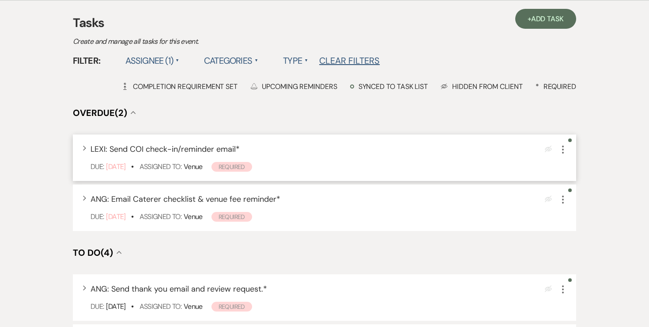
click at [566, 152] on icon "More" at bounding box center [563, 149] width 11 height 11
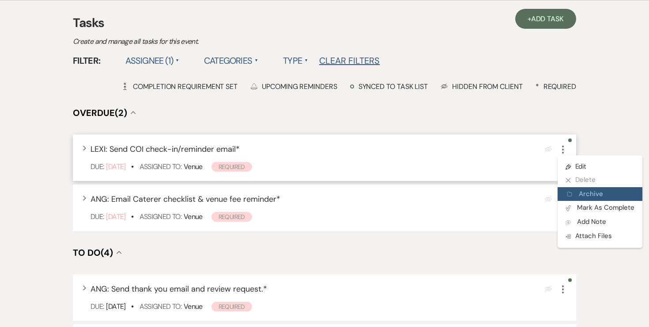
click at [573, 199] on button "Archive Archive" at bounding box center [600, 194] width 85 height 14
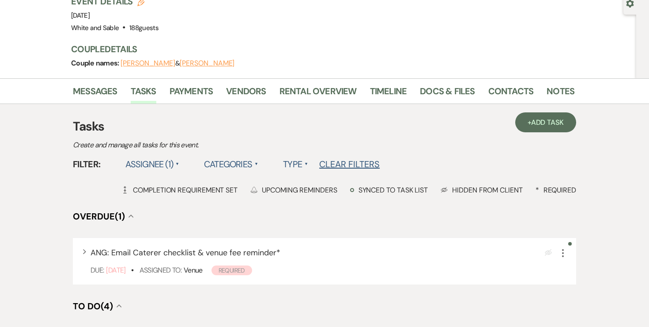
scroll to position [181, 0]
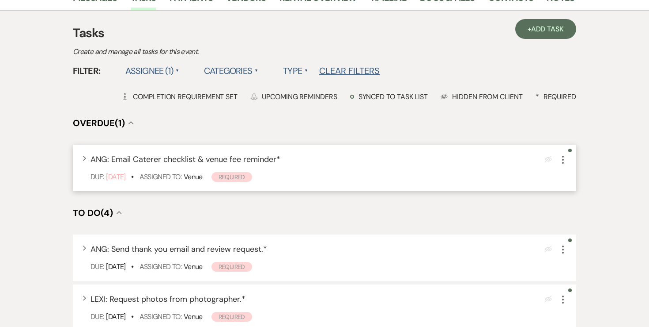
click at [566, 162] on icon "More" at bounding box center [563, 159] width 11 height 11
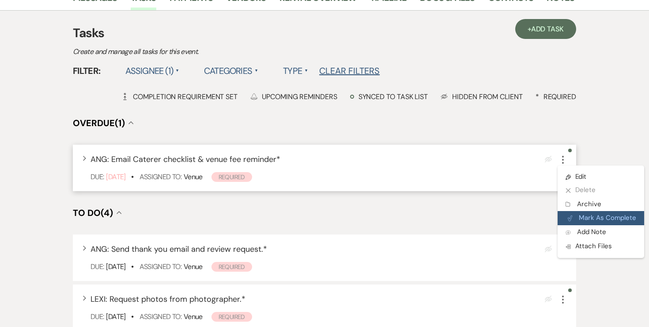
click at [578, 218] on button "Plan Portal Link Mark As Complete" at bounding box center [601, 218] width 87 height 14
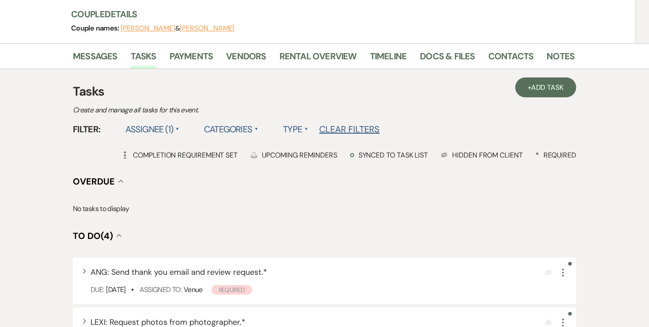
scroll to position [176, 0]
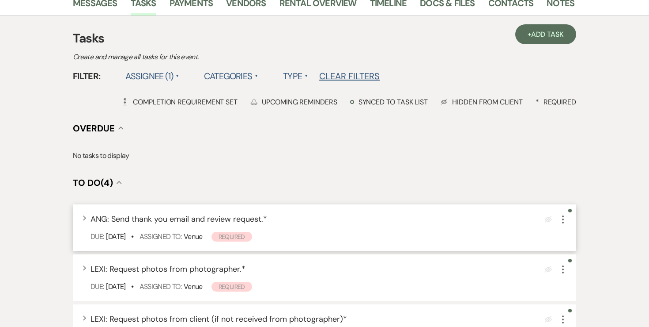
click at [573, 224] on div "Expand ANG: Send thank you email and review request. * Eye Blocked More Due: Au…" at bounding box center [325, 227] width 504 height 46
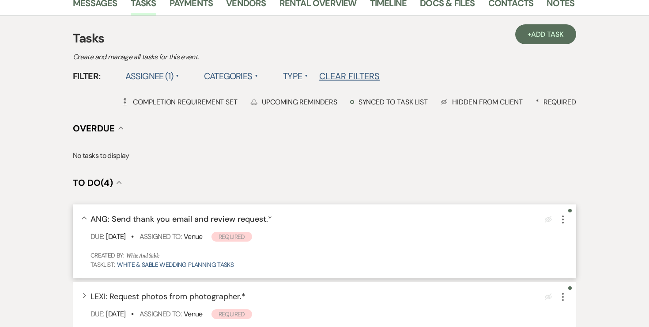
click at [573, 224] on div "Collapse ANG: Send thank you email and review request. * Eye Blocked More Due: …" at bounding box center [325, 241] width 504 height 74
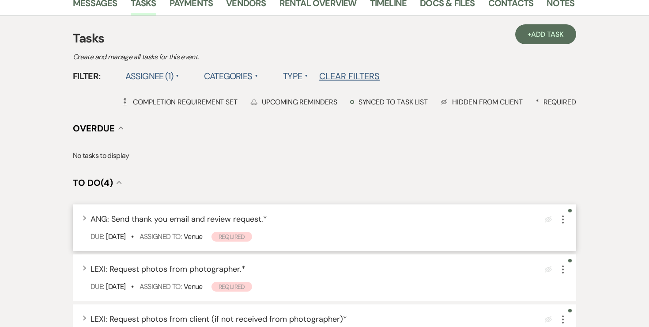
click at [565, 218] on icon "More" at bounding box center [563, 219] width 11 height 11
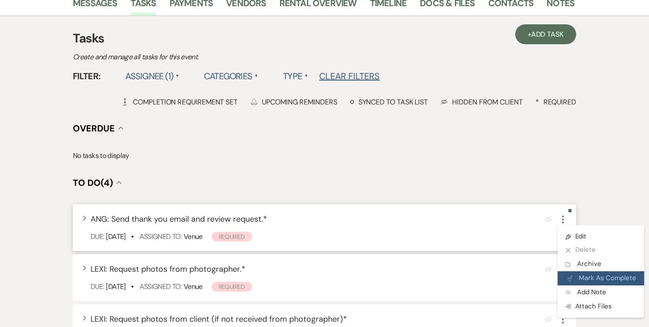
click at [585, 273] on button "Plan Portal Link Mark As Complete" at bounding box center [601, 278] width 87 height 14
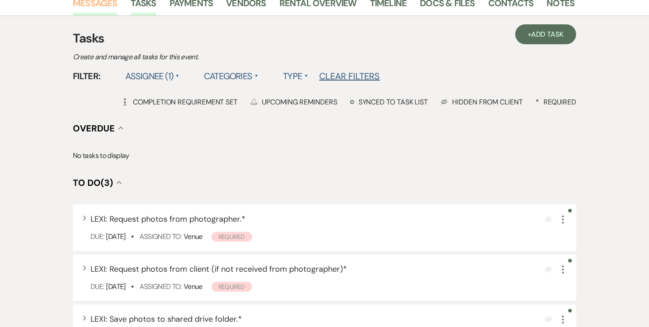
click at [104, 9] on link "Messages" at bounding box center [95, 5] width 45 height 19
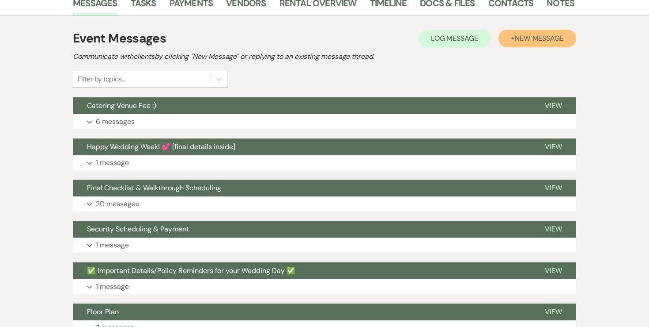
click at [524, 47] on button "+ New Message" at bounding box center [538, 39] width 78 height 18
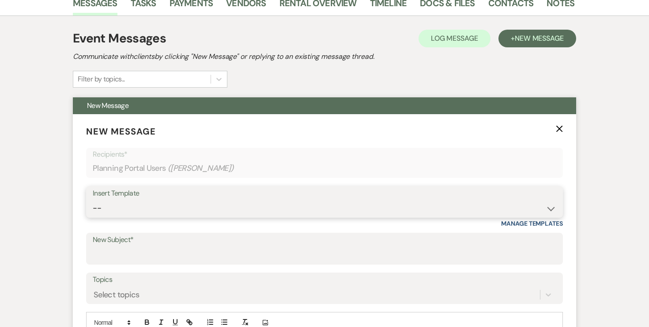
click at [157, 210] on select "-- Inquiry Response (Venue Guide) Schedule - Venue Tour Appt Confirmation Sched…" at bounding box center [325, 207] width 464 height 17
select select "5771"
type input "Thank you! 💕"
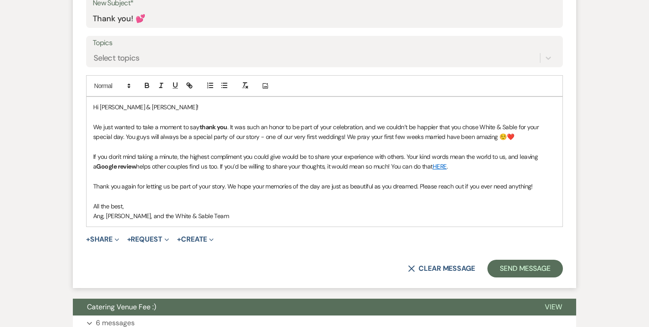
scroll to position [416, 0]
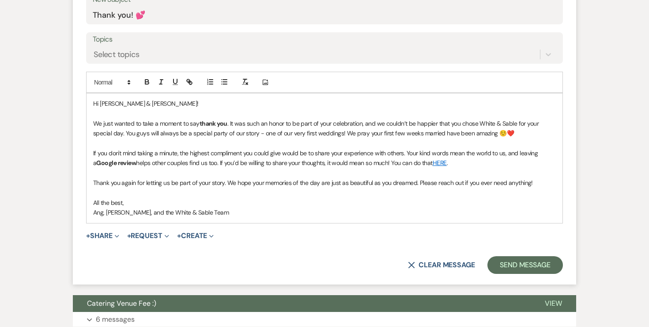
click at [362, 131] on p "We just wanted to take a moment to say thank you . It was such an honor to be p…" at bounding box center [324, 128] width 463 height 20
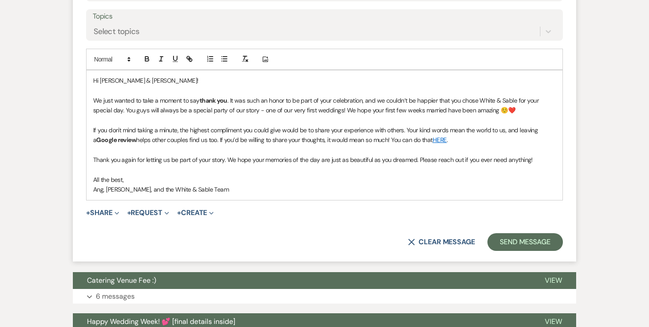
scroll to position [443, 0]
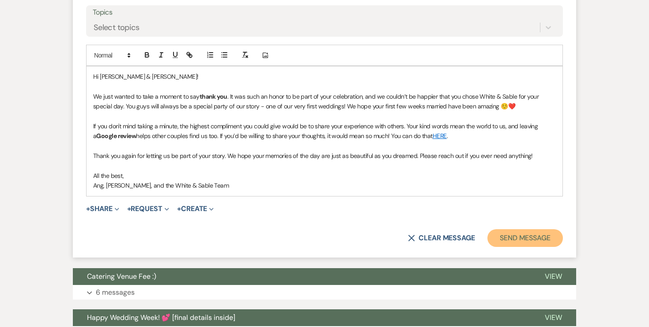
click at [505, 237] on button "Send Message" at bounding box center [526, 238] width 76 height 18
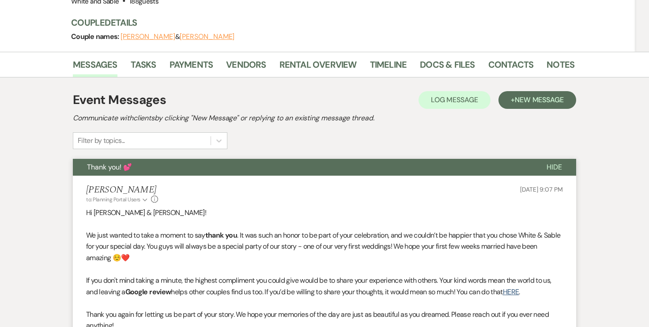
scroll to position [0, 0]
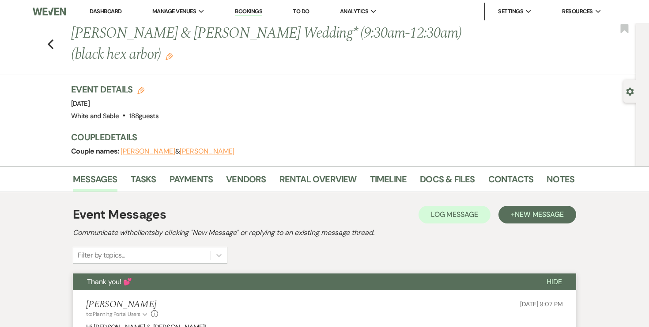
click at [112, 14] on link "Dashboard" at bounding box center [106, 12] width 32 height 8
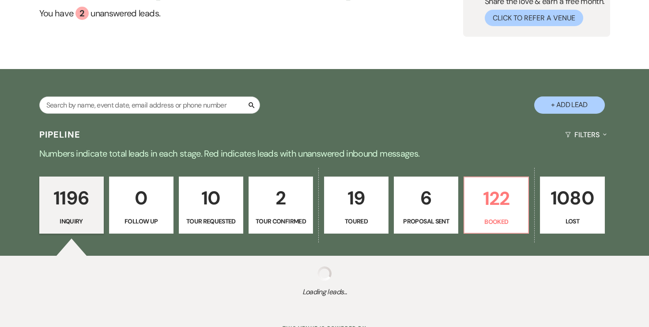
scroll to position [125, 0]
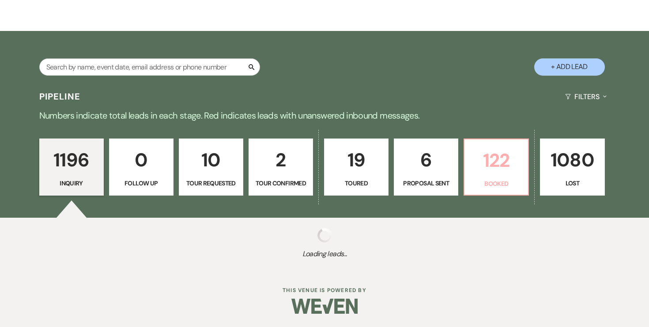
click at [499, 175] on link "122 Booked" at bounding box center [496, 166] width 65 height 57
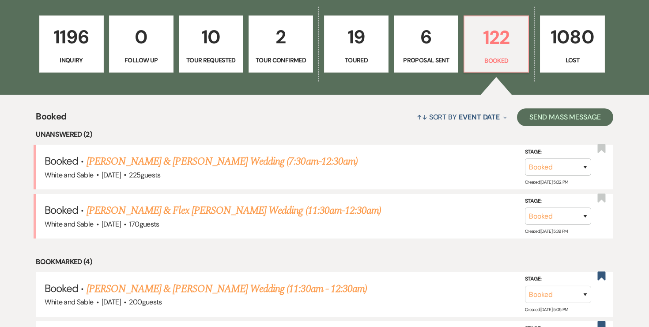
scroll to position [248, 0]
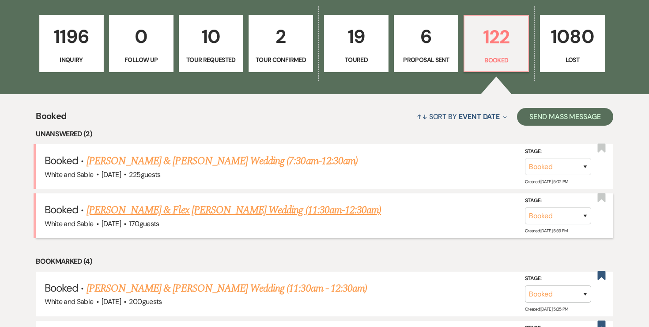
click at [285, 210] on link "Adamary Gomez & Flex Vang's Wedding (11:30am-12:30am)" at bounding box center [234, 210] width 295 height 16
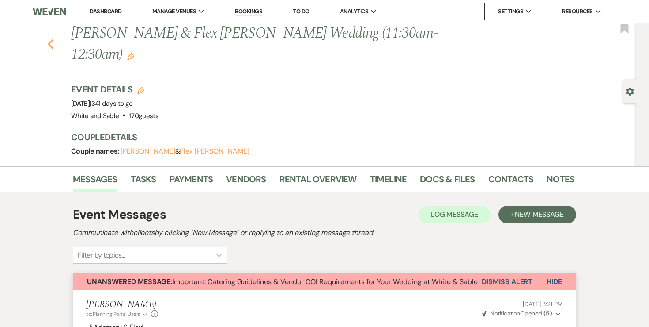
click at [49, 39] on use "button" at bounding box center [51, 44] width 6 height 10
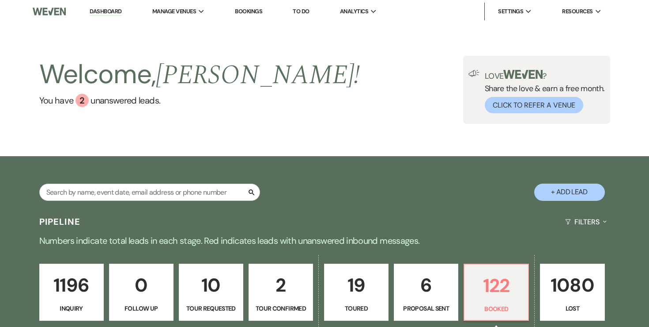
click at [307, 10] on link "To Do" at bounding box center [301, 12] width 16 height 8
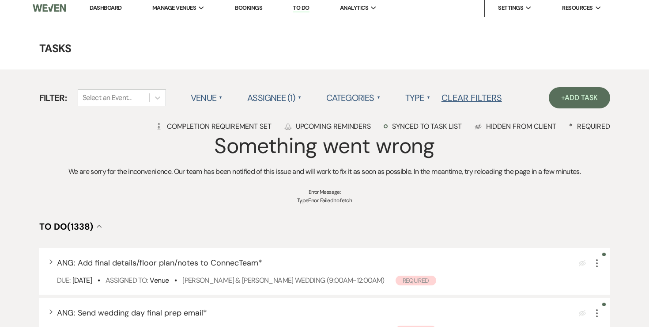
scroll to position [4, 0]
click at [213, 98] on label "Venue ▲" at bounding box center [207, 97] width 32 height 16
click at [178, 74] on div "Filter: Select an Event... Venue ▲ White and Sable Assignee (1) ▲ Categories ▲ …" at bounding box center [324, 88] width 571 height 39
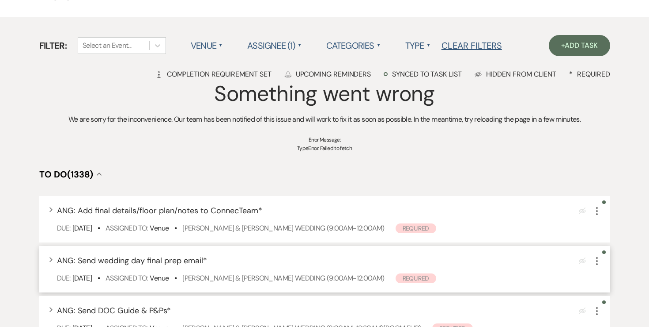
scroll to position [46, 0]
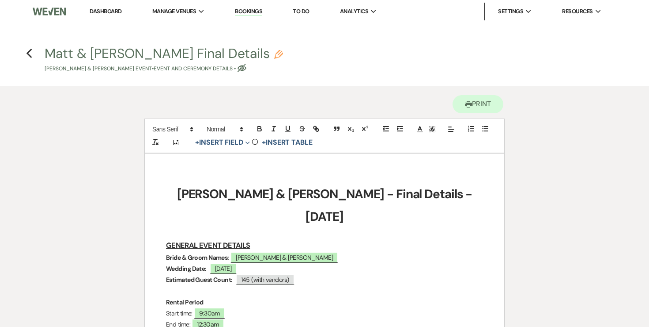
click at [177, 87] on div "Printer Print" at bounding box center [324, 102] width 361 height 32
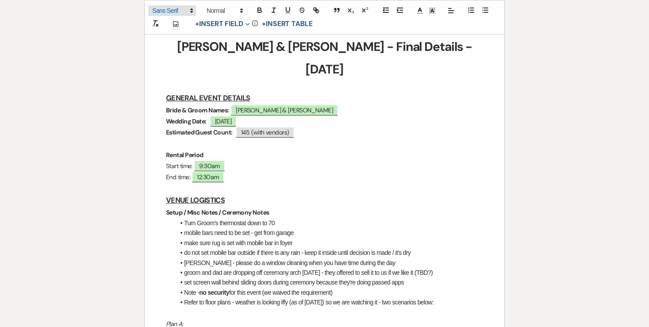
scroll to position [148, 0]
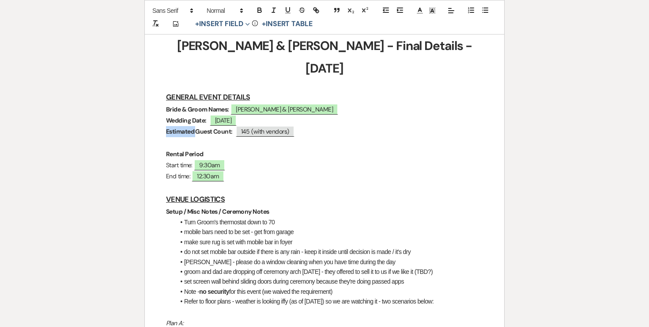
drag, startPoint x: 197, startPoint y: 110, endPoint x: 142, endPoint y: 110, distance: 54.3
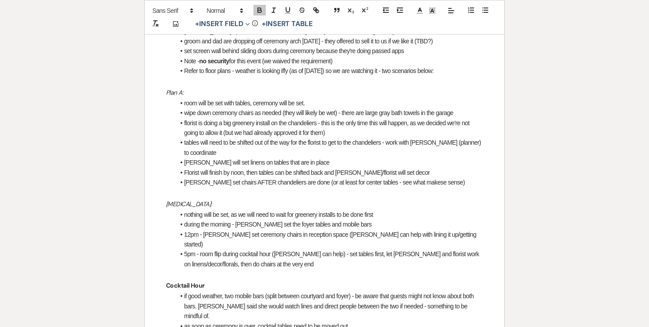
scroll to position [377, 0]
drag, startPoint x: 328, startPoint y: 49, endPoint x: 283, endPoint y: 51, distance: 45.1
click at [283, 67] on li "Refer to floor plans - weather is looking iffy (as of Monday) so we are watchin…" at bounding box center [329, 72] width 308 height 10
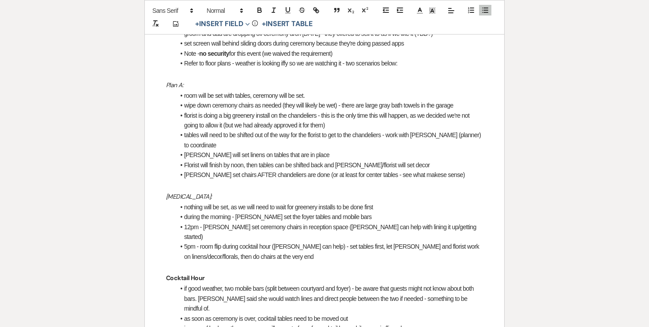
scroll to position [408, 0]
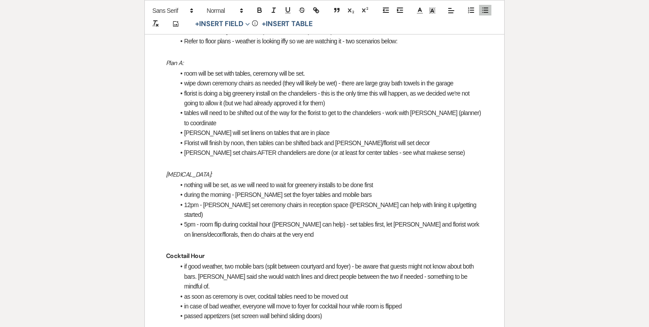
click at [309, 68] on li "room will be set with tables, ceremony will be set." at bounding box center [329, 73] width 308 height 10
click at [247, 108] on li "tables will need to be shifted out of the way for the florist to get to the cha…" at bounding box center [329, 118] width 308 height 20
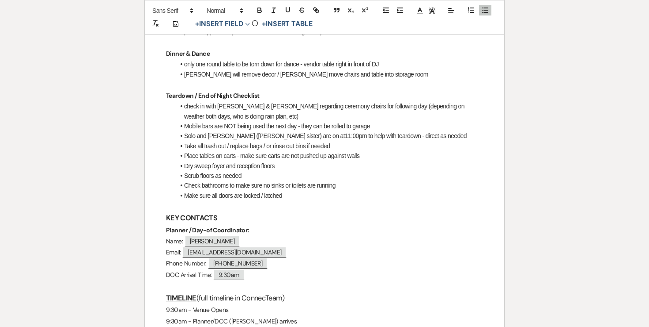
scroll to position [693, 0]
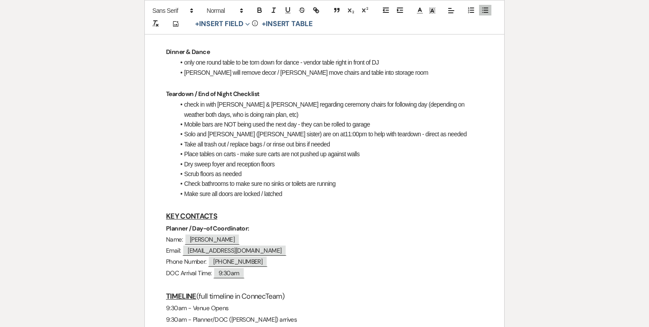
click at [243, 99] on li "check in with Angela & Landon regarding ceremony chairs for following day (depe…" at bounding box center [329, 109] width 308 height 20
drag, startPoint x: 269, startPoint y: 83, endPoint x: 297, endPoint y: 84, distance: 28.7
click at [297, 119] on li "Mobile bars are NOT being used the next day - they can be rolled to garage" at bounding box center [329, 124] width 308 height 10
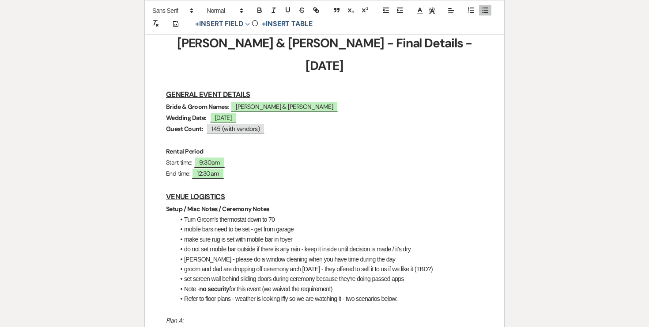
scroll to position [0, 0]
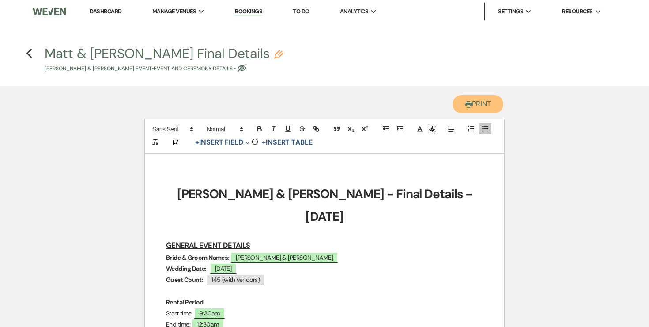
click at [470, 100] on button "Printer Print" at bounding box center [478, 104] width 51 height 18
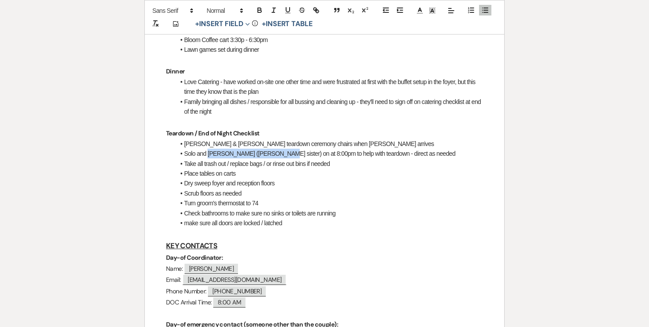
scroll to position [464, 0]
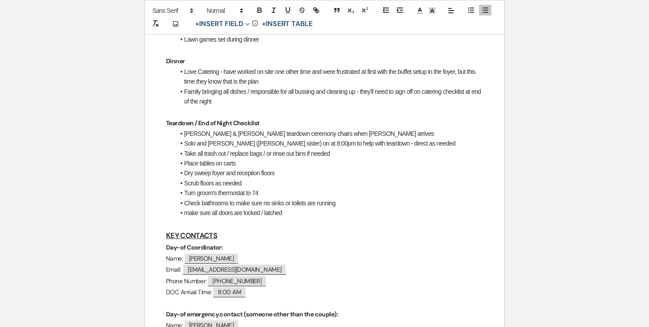
click at [245, 148] on li "Take all trash out / replace bags / or rinse out bins if needed" at bounding box center [329, 153] width 308 height 10
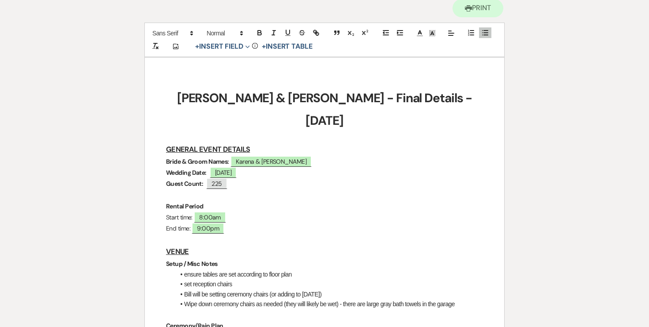
scroll to position [0, 0]
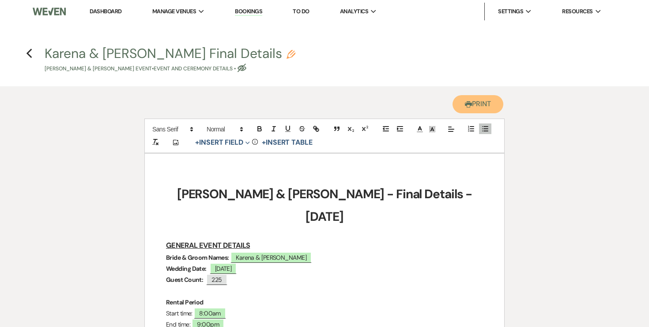
click at [483, 103] on button "Printer Print" at bounding box center [478, 104] width 51 height 18
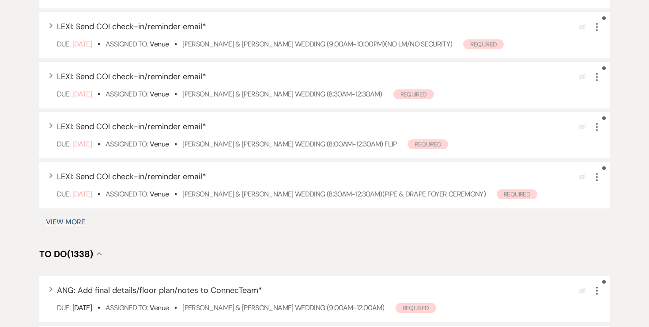
scroll to position [497, 0]
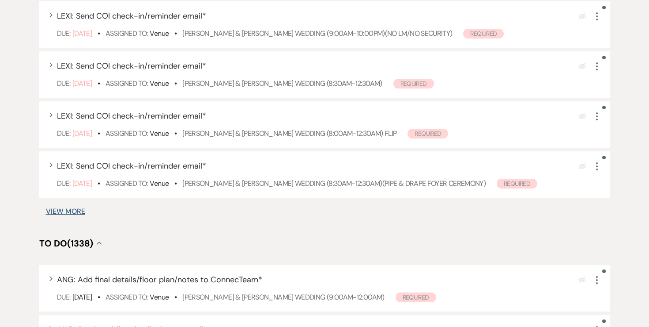
click at [80, 208] on button "View More" at bounding box center [65, 211] width 39 height 7
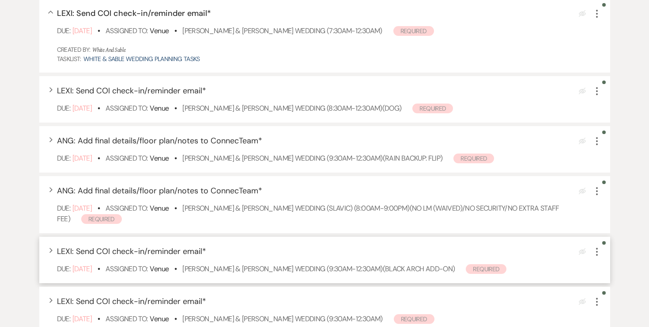
scroll to position [705, 0]
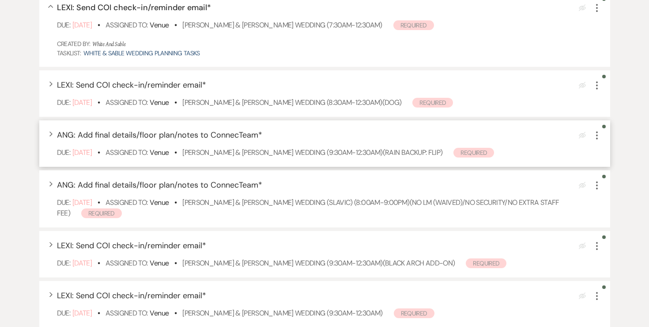
click at [596, 139] on use "button" at bounding box center [597, 135] width 2 height 8
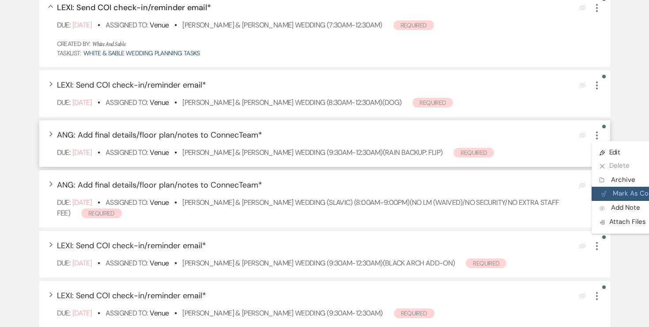
click at [610, 190] on button "Plan Portal Link Mark As Complete" at bounding box center [635, 193] width 87 height 14
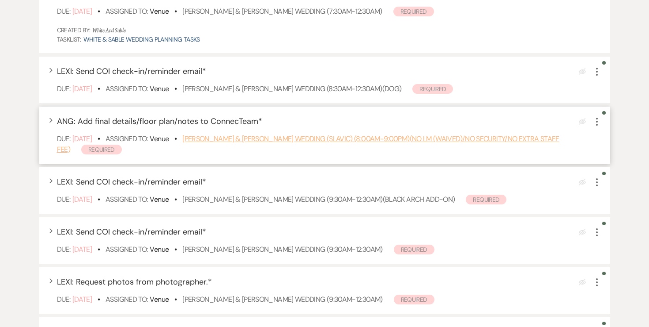
scroll to position [725, 0]
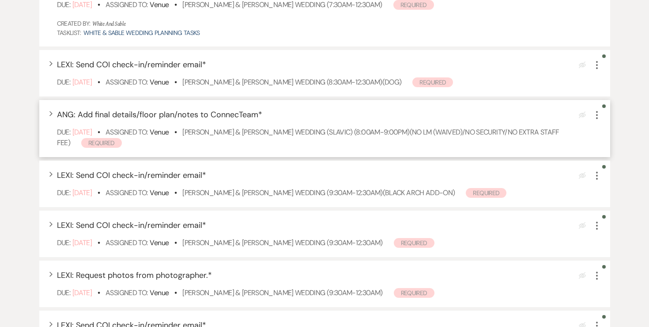
click at [598, 114] on icon "More" at bounding box center [597, 115] width 11 height 11
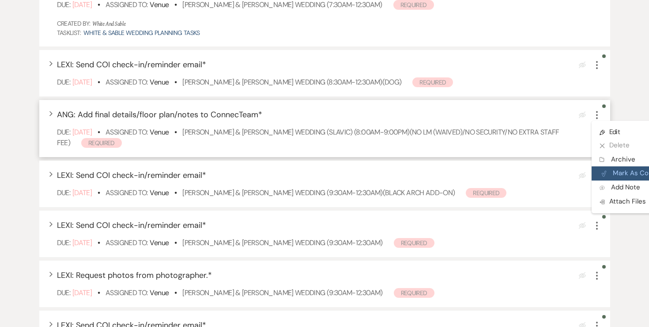
click at [612, 169] on button "Plan Portal Link Mark As Complete" at bounding box center [635, 173] width 87 height 14
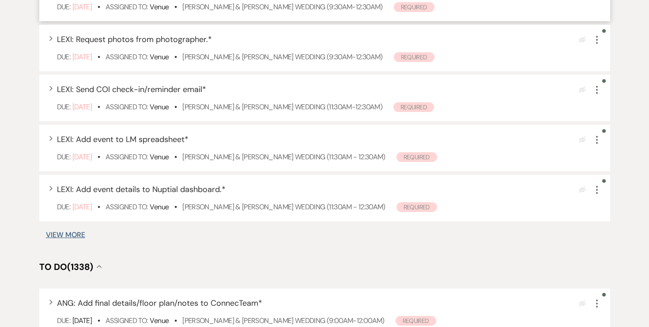
scroll to position [903, 0]
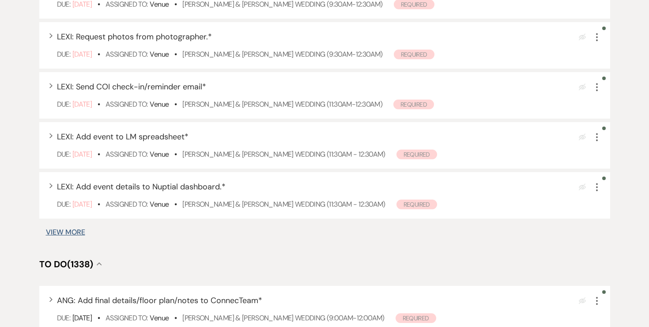
click at [64, 234] on button "View More" at bounding box center [65, 231] width 39 height 7
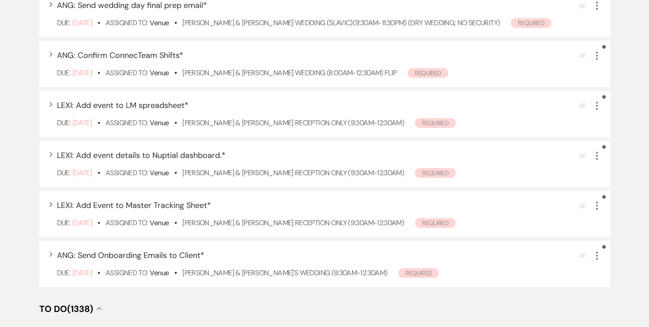
scroll to position [1262, 0]
